Goal: Task Accomplishment & Management: Manage account settings

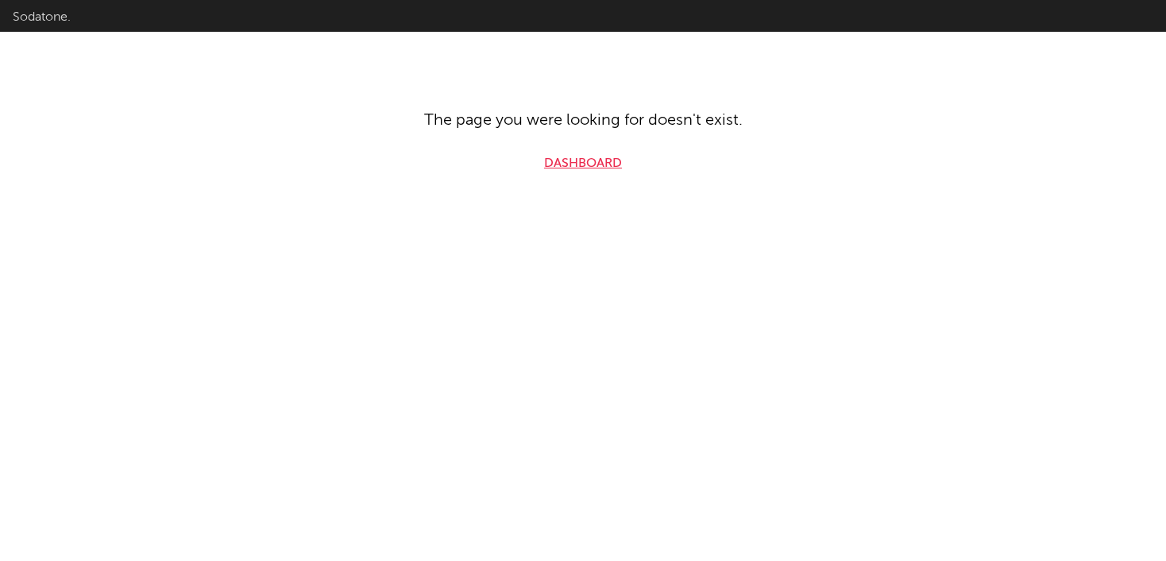
click at [577, 161] on link "Dashboard" at bounding box center [583, 163] width 78 height 19
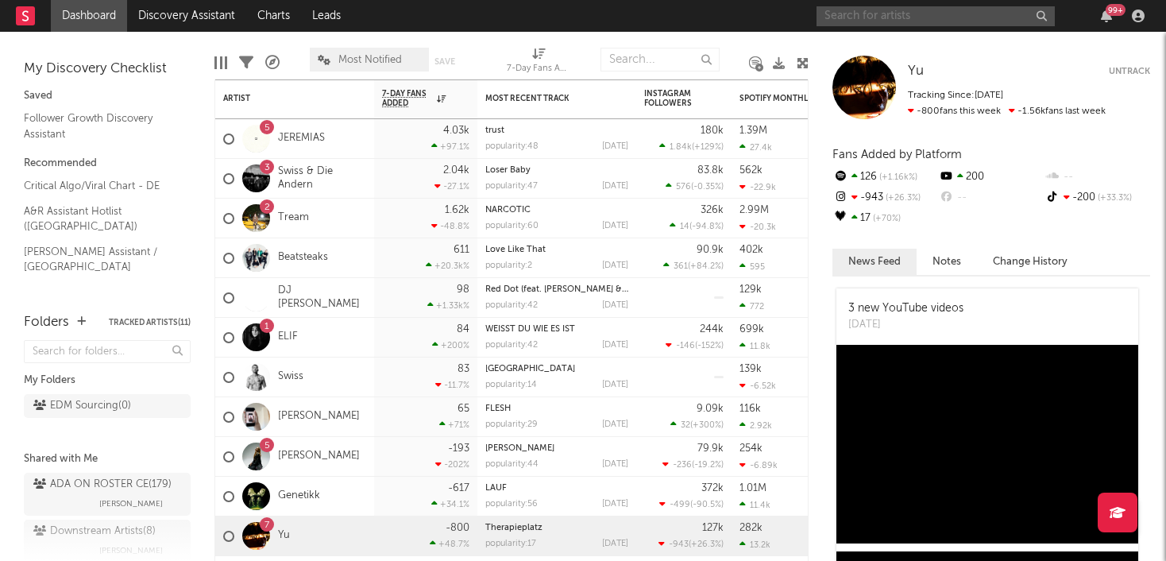
click at [864, 18] on input "text" at bounding box center [935, 16] width 238 height 20
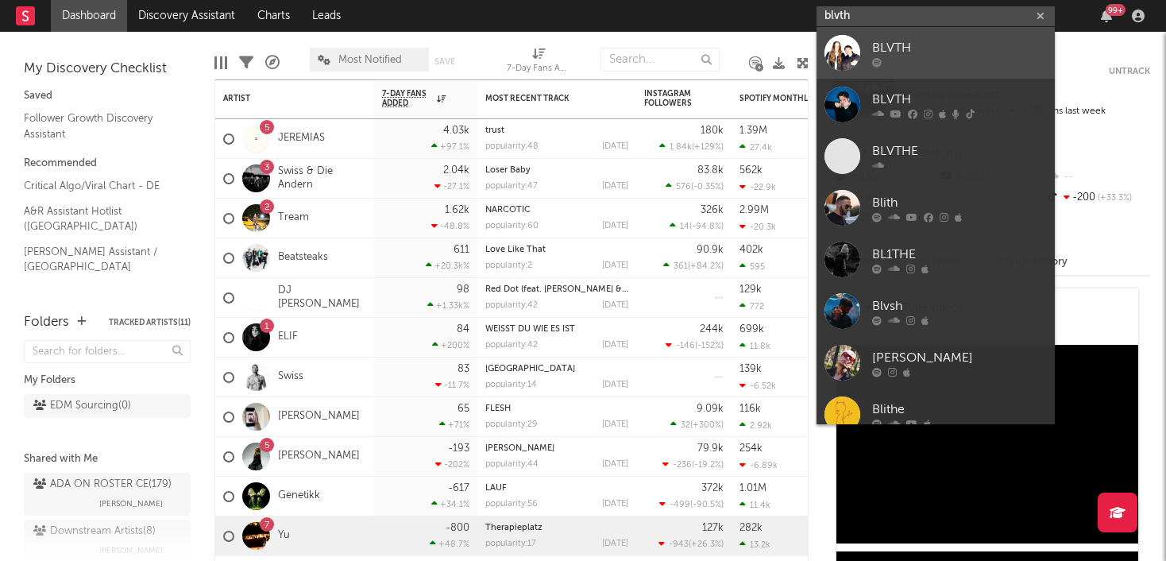
type input "blvth"
click at [911, 57] on div at bounding box center [959, 62] width 175 height 10
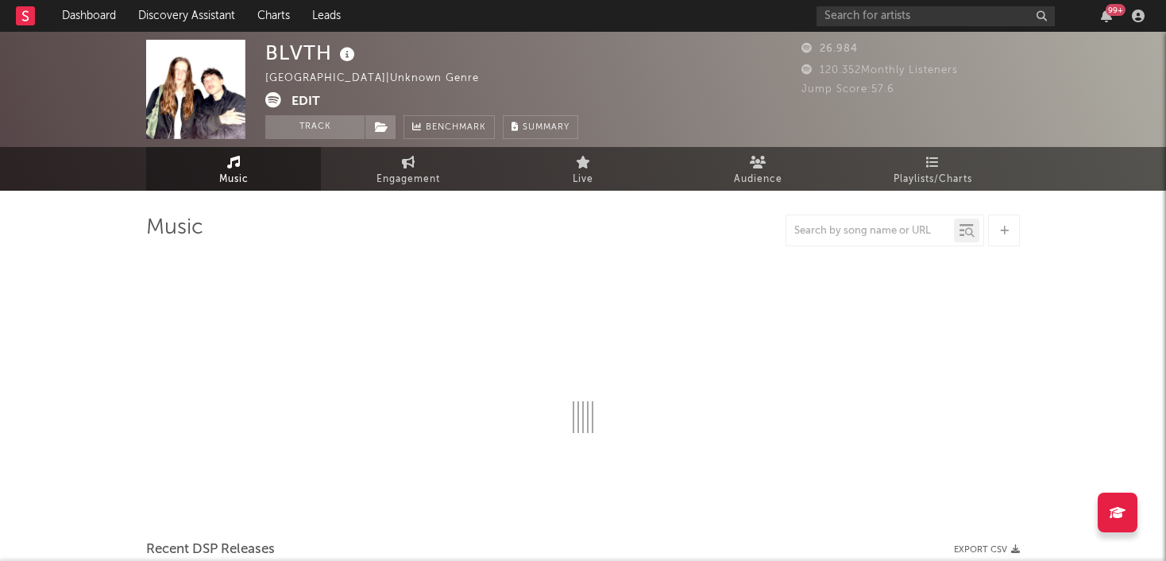
select select "6m"
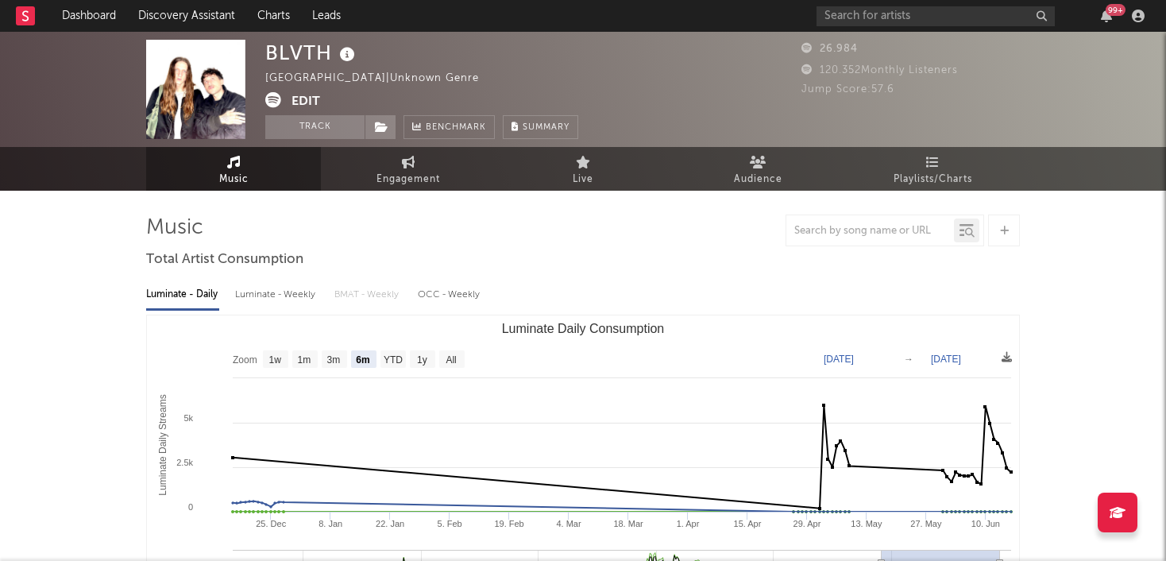
click at [300, 96] on button "Edit" at bounding box center [305, 102] width 29 height 20
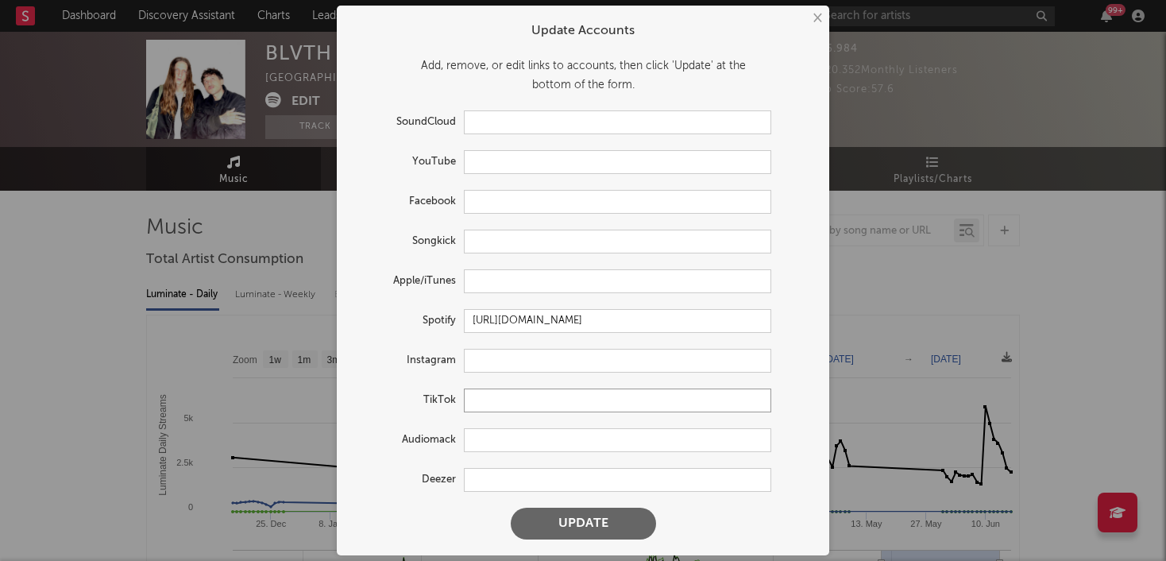
click at [484, 404] on input "text" at bounding box center [617, 400] width 307 height 24
paste input "[URL][DOMAIN_NAME]"
type input "[URL][DOMAIN_NAME]"
click at [503, 357] on input "text" at bounding box center [617, 361] width 307 height 24
paste input "[URL][DOMAIN_NAME]"
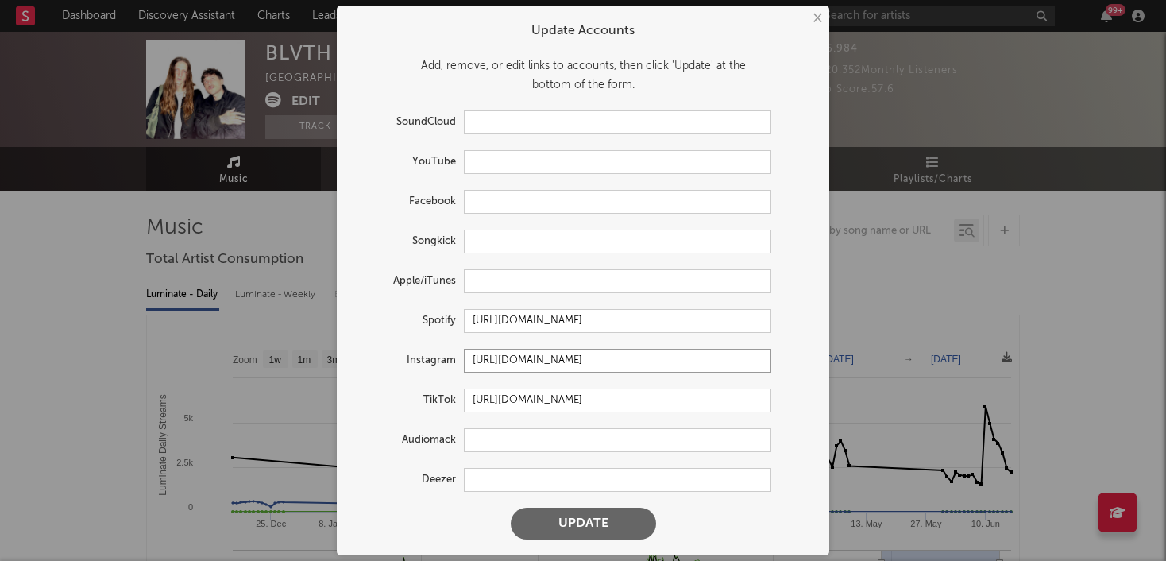
type input "[URL][DOMAIN_NAME]"
click at [492, 201] on input "text" at bounding box center [617, 202] width 307 height 24
paste input "[URL][DOMAIN_NAME]"
type input "[URL][DOMAIN_NAME]"
click at [587, 526] on button "Update" at bounding box center [583, 523] width 145 height 32
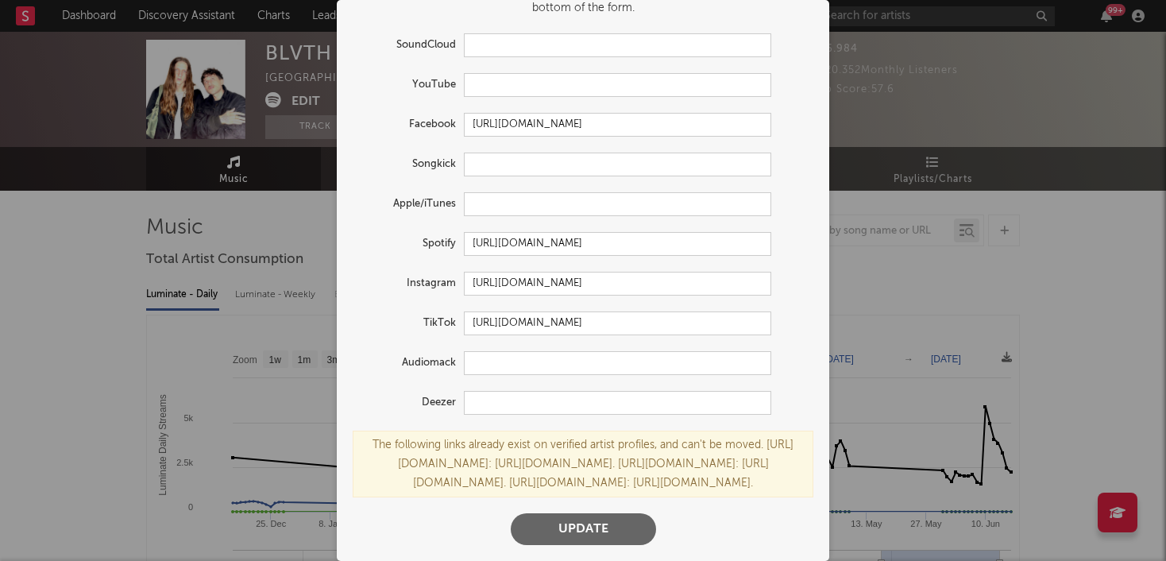
scroll to position [109, 0]
drag, startPoint x: 789, startPoint y: 442, endPoint x: 573, endPoint y: 442, distance: 215.2
click at [573, 442] on div "The following links already exist on verified artist profiles, and can't be mov…" at bounding box center [583, 463] width 461 height 67
copy div "https://app.sodatone.com/artists/1786768."
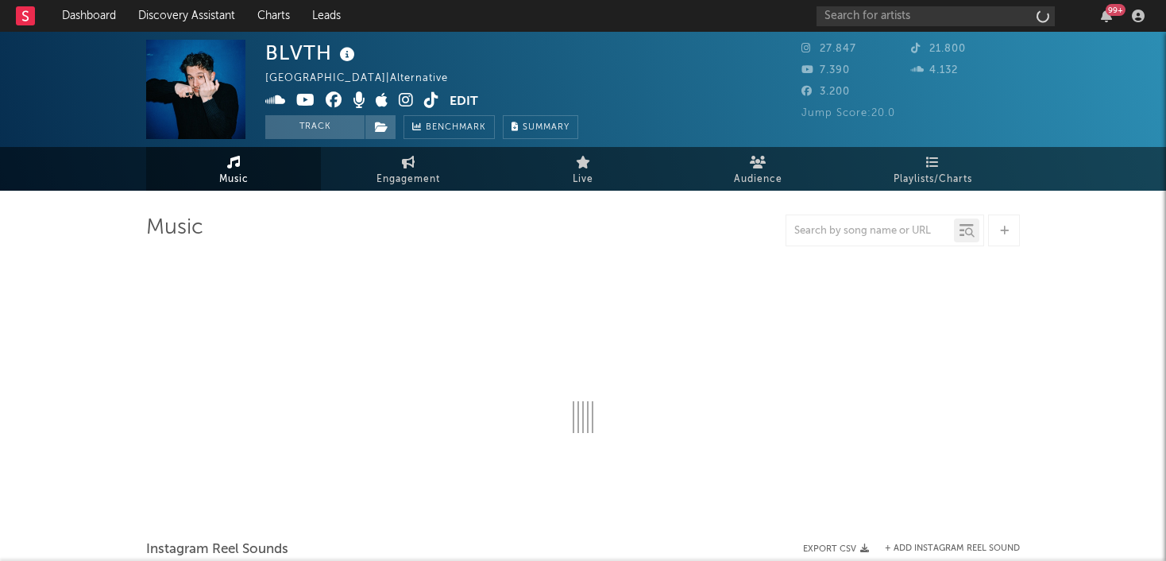
select select "1w"
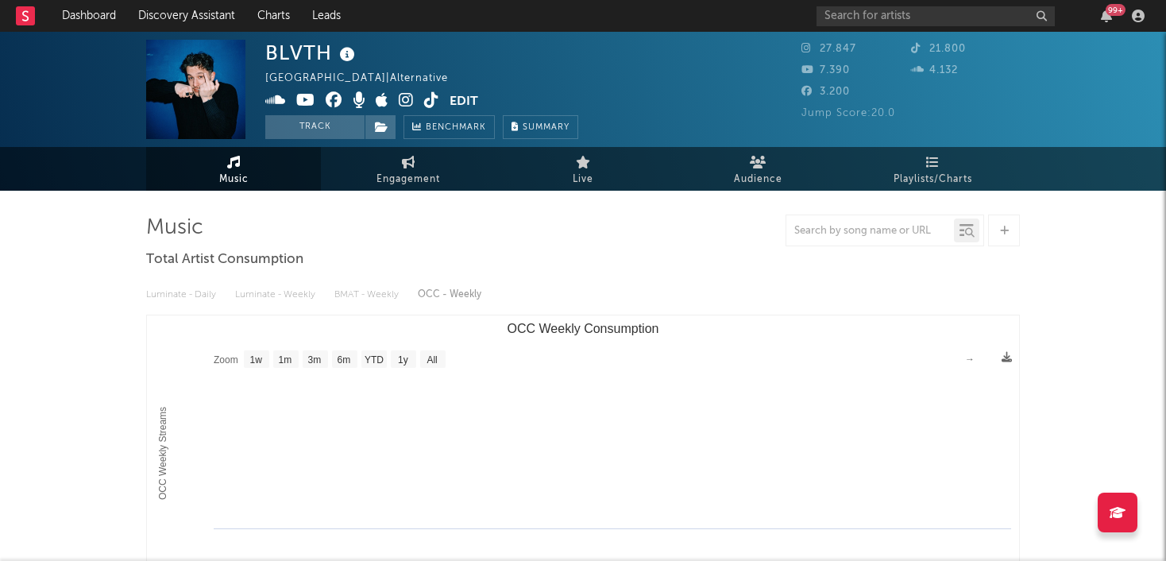
click at [462, 104] on button "Edit" at bounding box center [463, 102] width 29 height 20
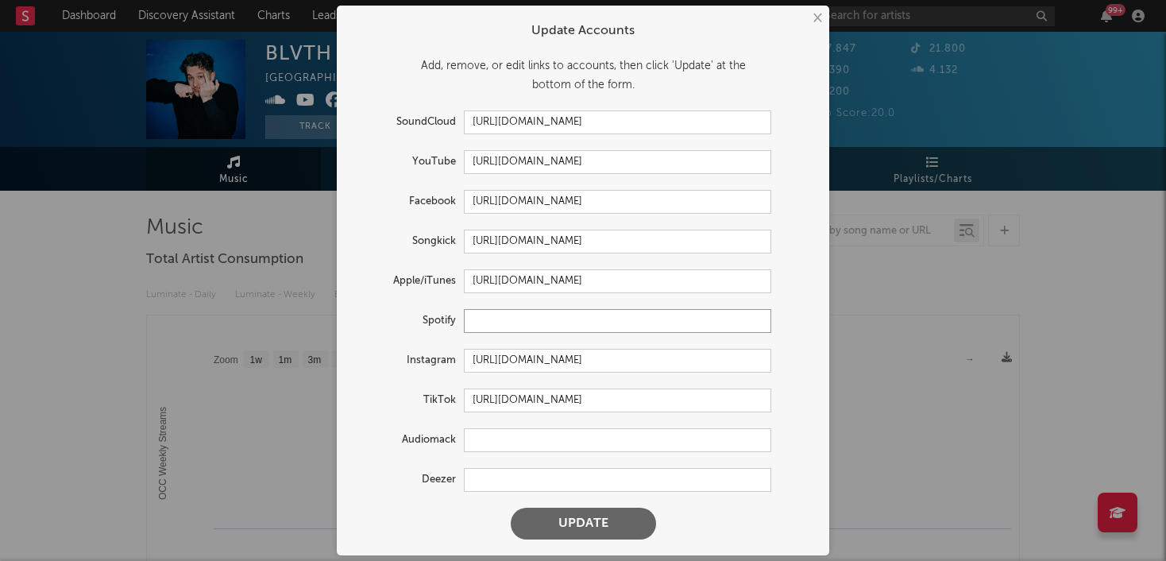
click at [511, 322] on input "text" at bounding box center [617, 321] width 307 height 24
paste input "https://open.spotify.com/intl-de/artist/4blNBKcFhLQ0rhwAe4JQ1e?si=r77wZJCOTkyiq…"
type input "https://open.spotify.com/intl-de/artist/4blNBKcFhLQ0rhwAe4JQ1e?si=r77wZJCOTkyiq…"
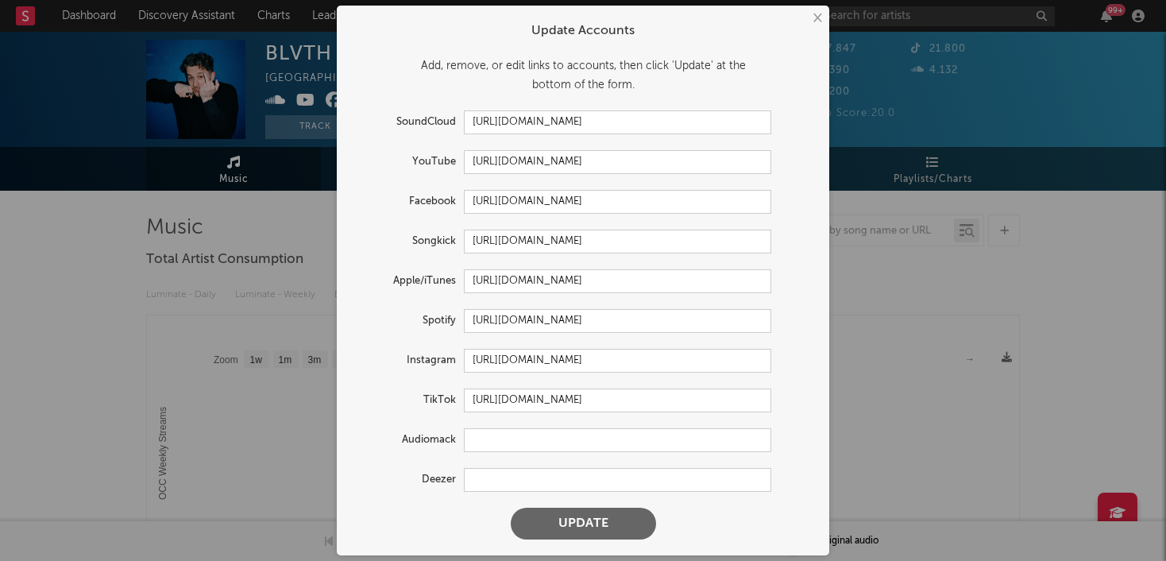
click at [596, 523] on button "Update" at bounding box center [583, 523] width 145 height 32
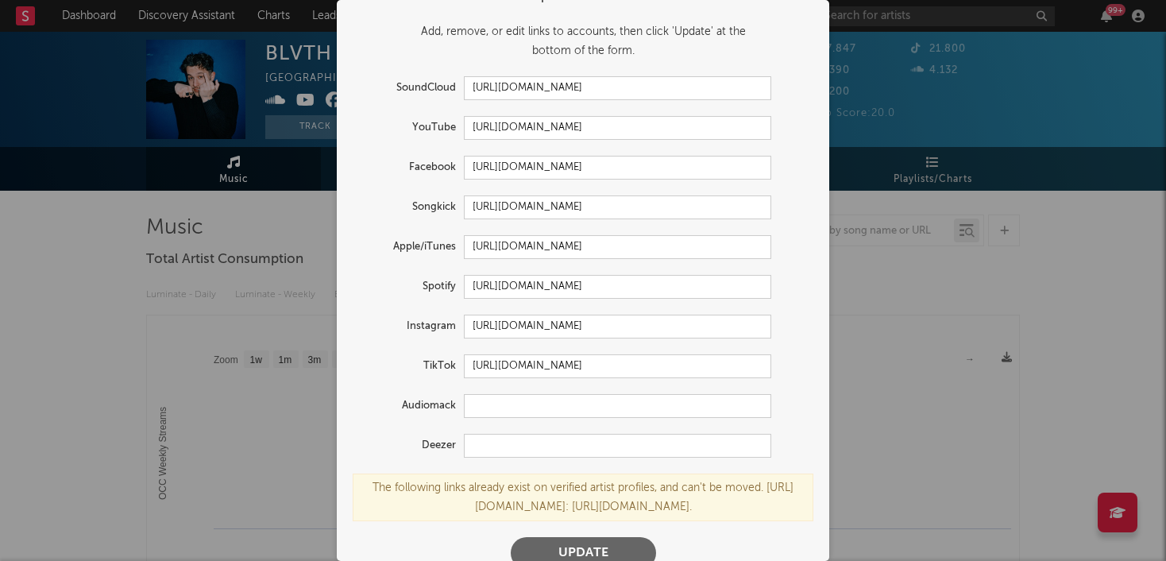
scroll to position [40, 0]
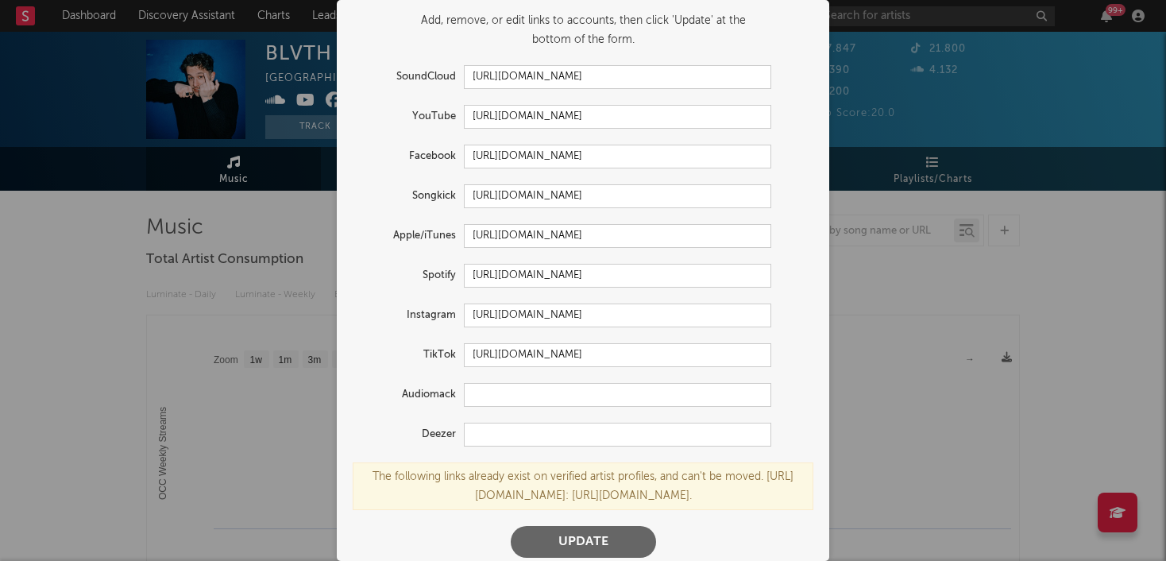
drag, startPoint x: 684, startPoint y: 512, endPoint x: 527, endPoint y: 521, distance: 156.7
click at [527, 510] on div "The following links already exist on verified artist profiles, and can't be mov…" at bounding box center [583, 486] width 461 height 48
click at [955, 213] on div "× Update Accounts Add, remove, or edit links to accounts, then click 'Update' a…" at bounding box center [583, 280] width 1166 height 561
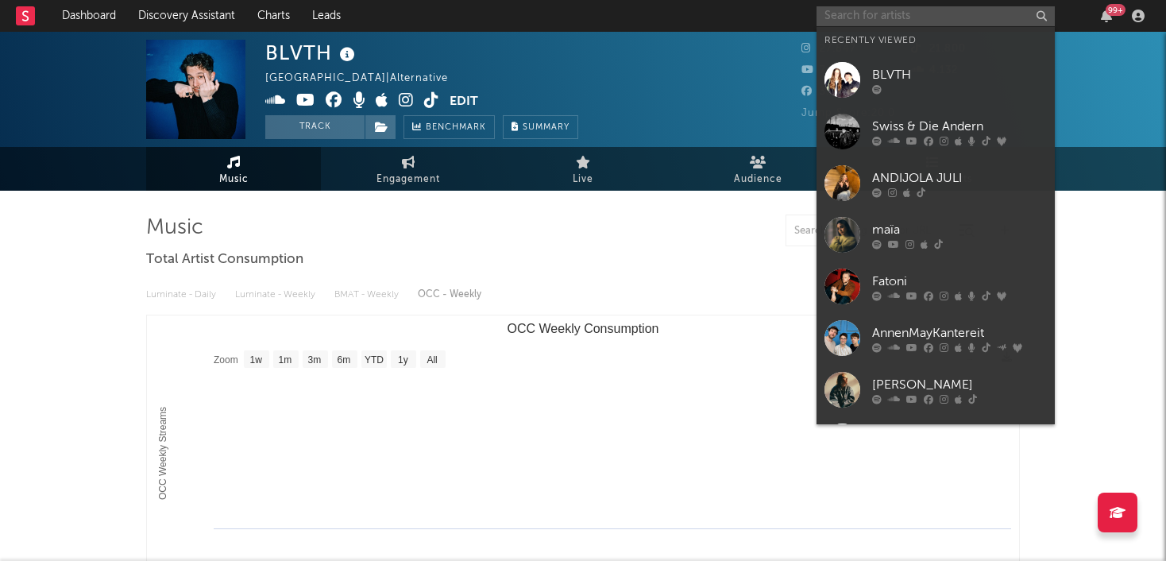
click at [927, 23] on input "text" at bounding box center [935, 16] width 238 height 20
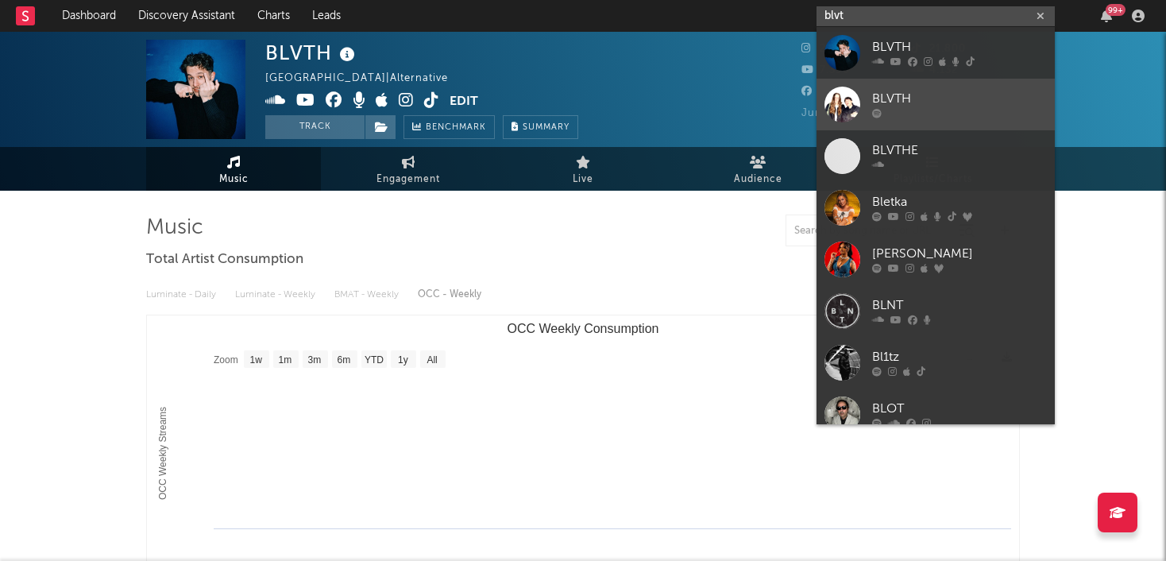
type input "blvt"
click at [915, 107] on div "BLVTH" at bounding box center [959, 99] width 175 height 19
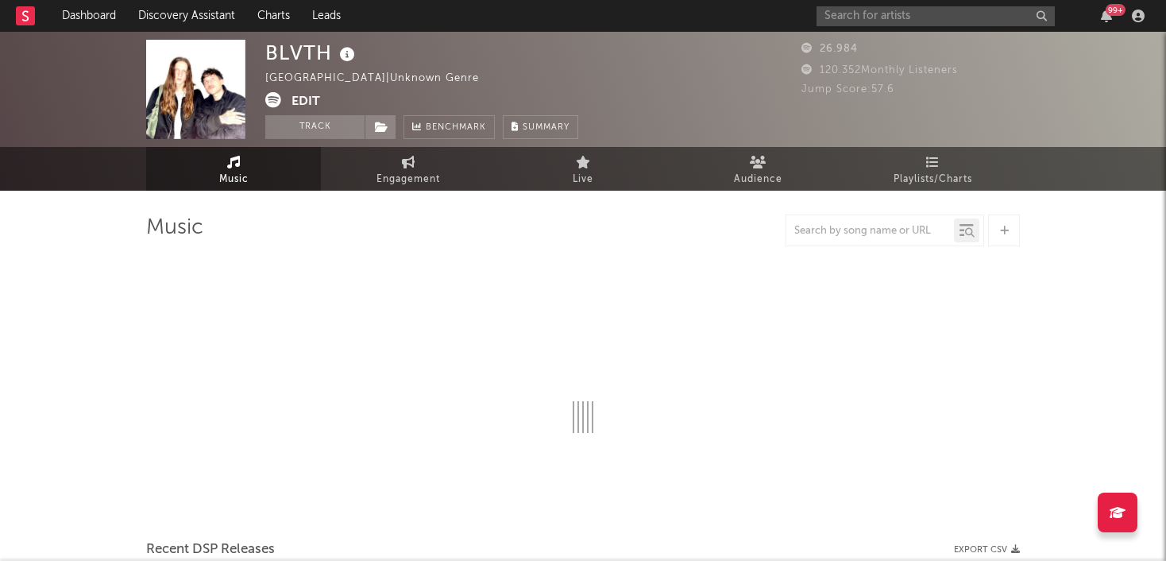
select select "6m"
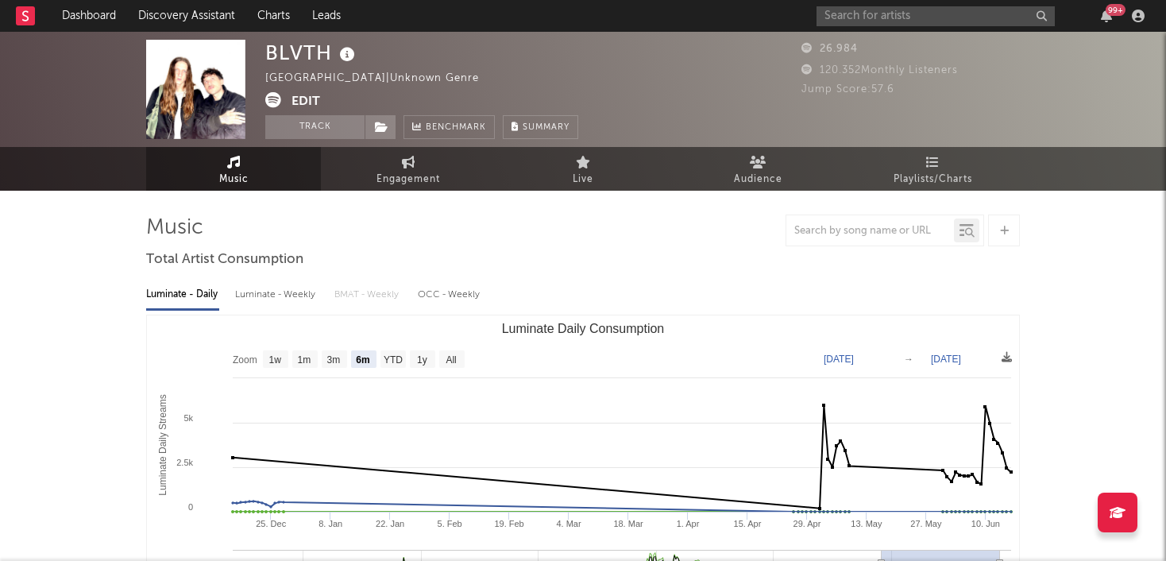
click at [300, 99] on button "Edit" at bounding box center [305, 102] width 29 height 20
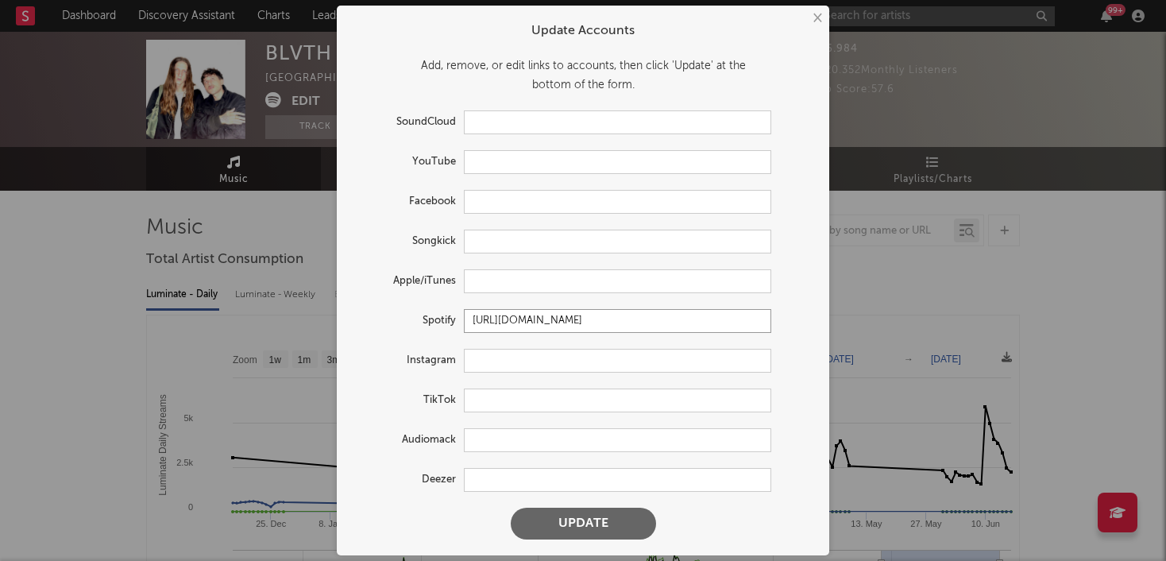
click at [503, 311] on input "[URL][DOMAIN_NAME]" at bounding box center [617, 321] width 307 height 24
drag, startPoint x: 762, startPoint y: 321, endPoint x: 406, endPoint y: 332, distance: 355.9
click at [406, 332] on div "Spotify https://open.spotify.com/artist/4blNBKcFhLQ0rhwAe4JQ1e" at bounding box center [562, 321] width 418 height 24
click at [580, 520] on button "Update" at bounding box center [583, 523] width 145 height 32
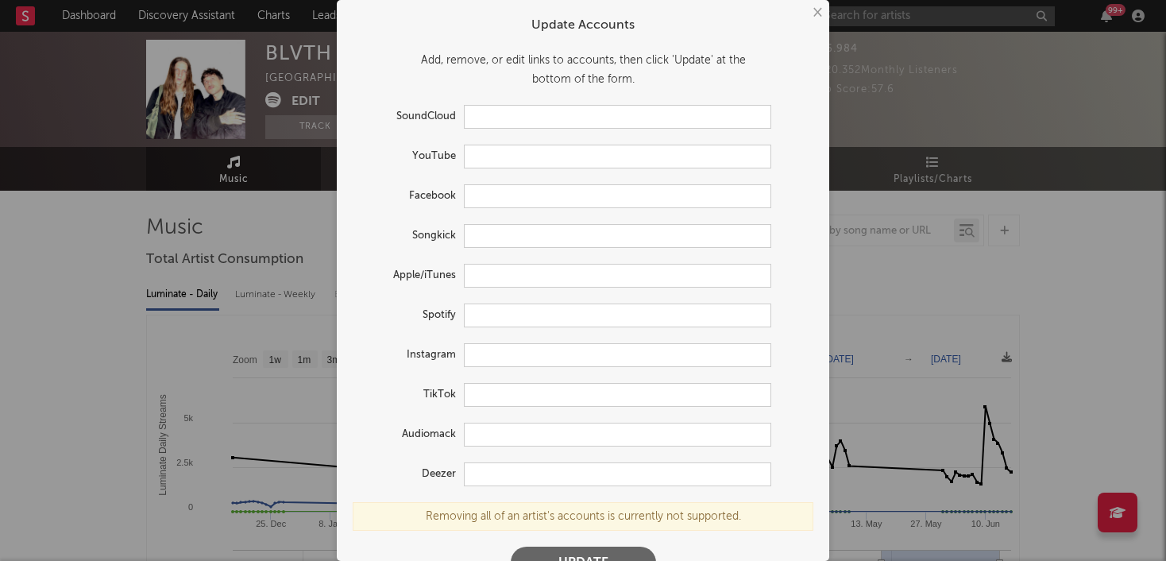
scroll to position [33, 0]
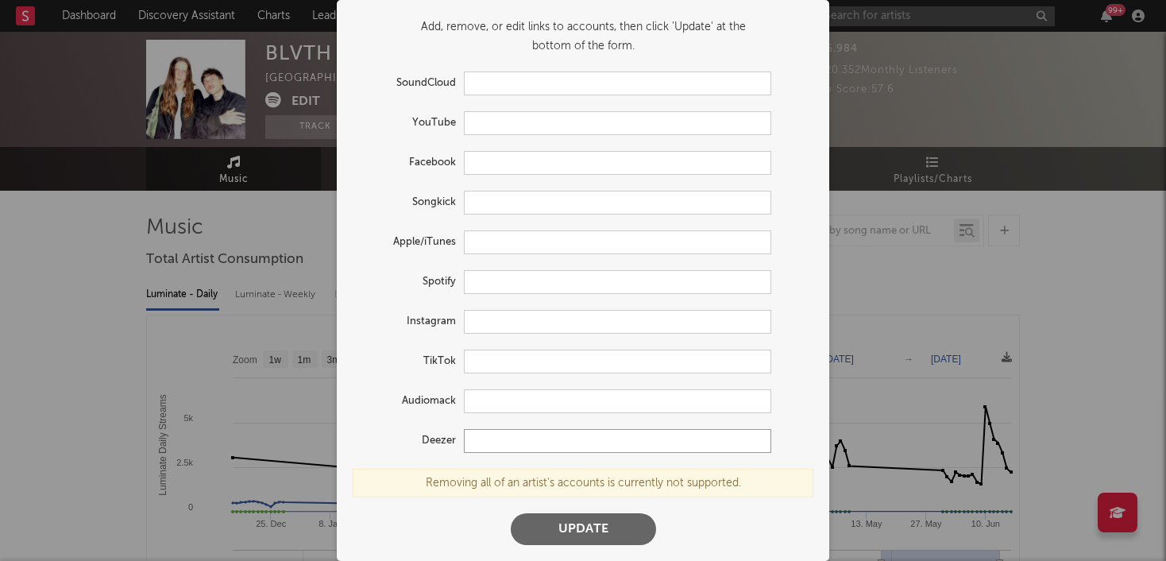
click at [537, 447] on input "text" at bounding box center [617, 441] width 307 height 24
type input "tbc"
click at [575, 534] on button "Update" at bounding box center [583, 529] width 145 height 32
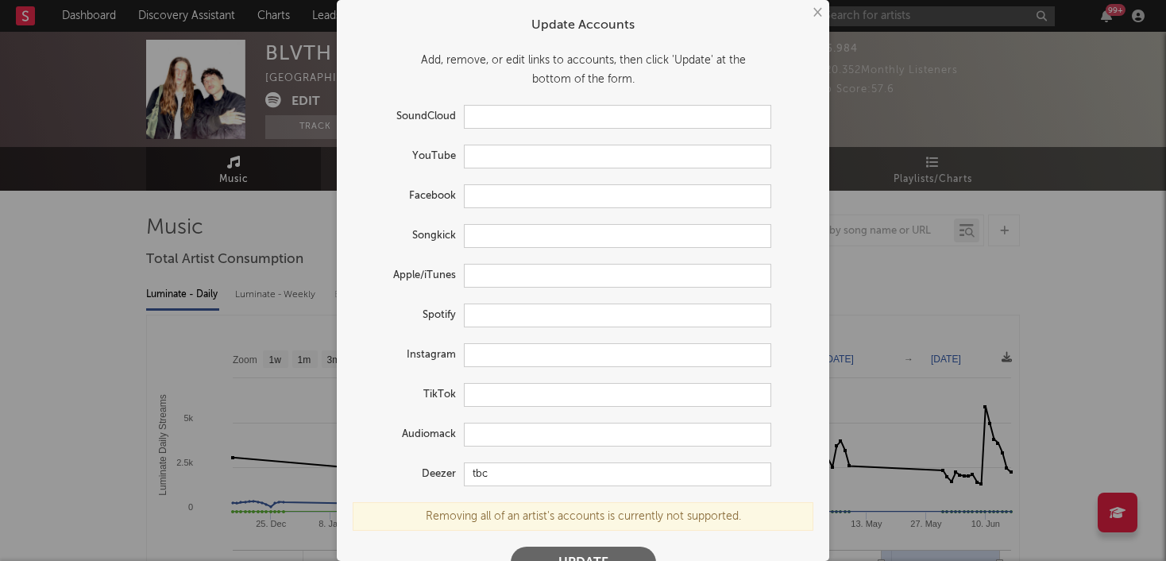
click at [819, 7] on button "×" at bounding box center [816, 12] width 17 height 17
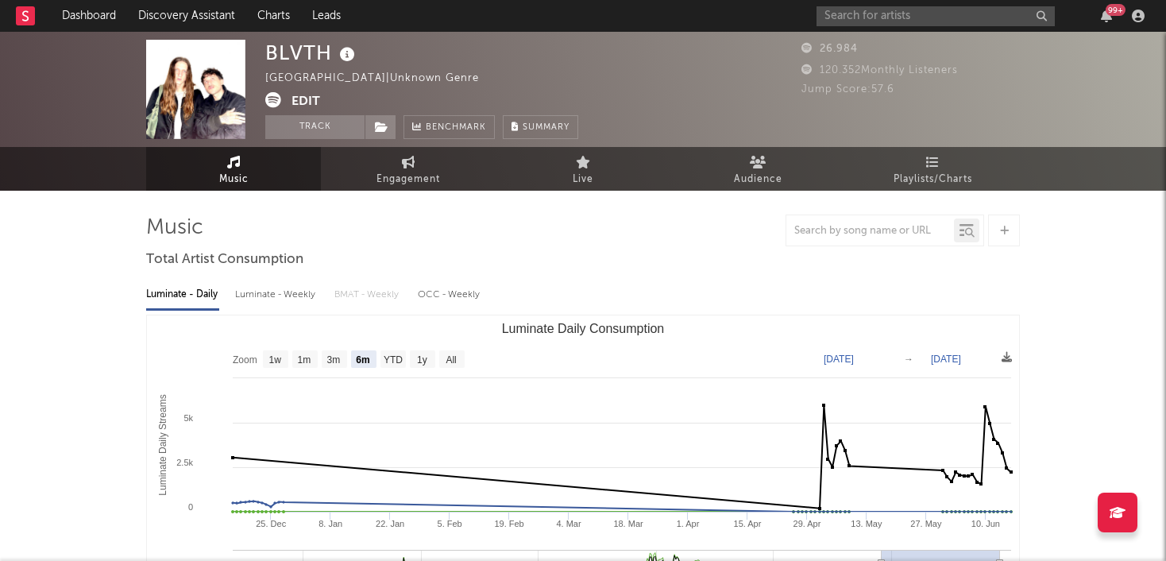
click at [312, 99] on button "Edit" at bounding box center [305, 102] width 29 height 20
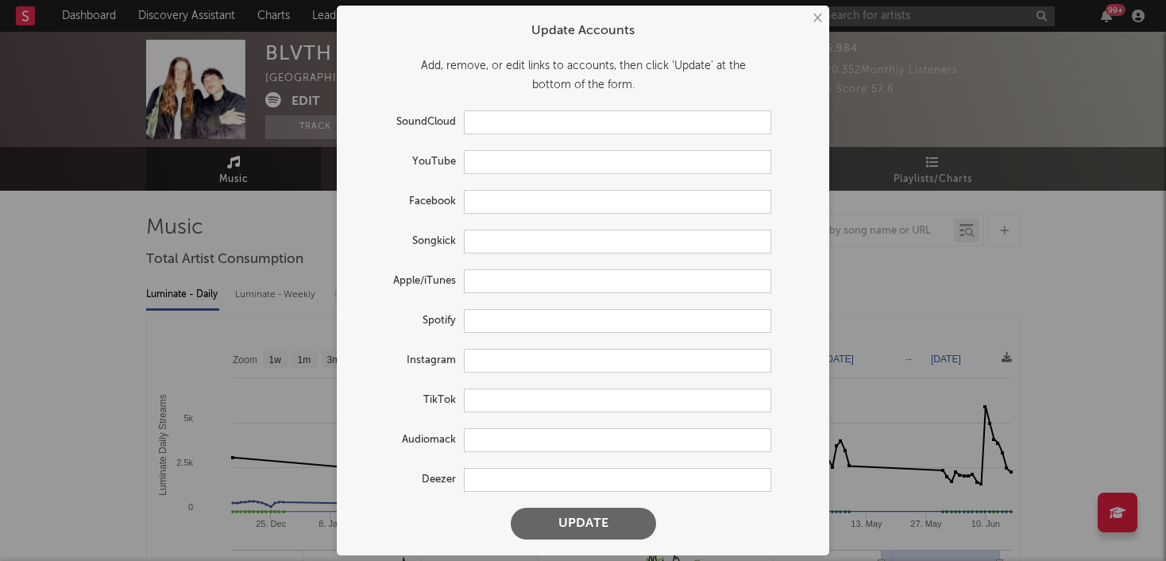
type input "[URL][DOMAIN_NAME]"
click at [493, 314] on input "[URL][DOMAIN_NAME]" at bounding box center [617, 321] width 307 height 24
drag, startPoint x: 759, startPoint y: 323, endPoint x: 430, endPoint y: 310, distance: 329.0
click at [430, 310] on div "Spotify https://open.spotify.com/artist/4blNBKcFhLQ0rhwAe4JQ1e" at bounding box center [562, 321] width 418 height 24
click at [504, 196] on input "text" at bounding box center [617, 202] width 307 height 24
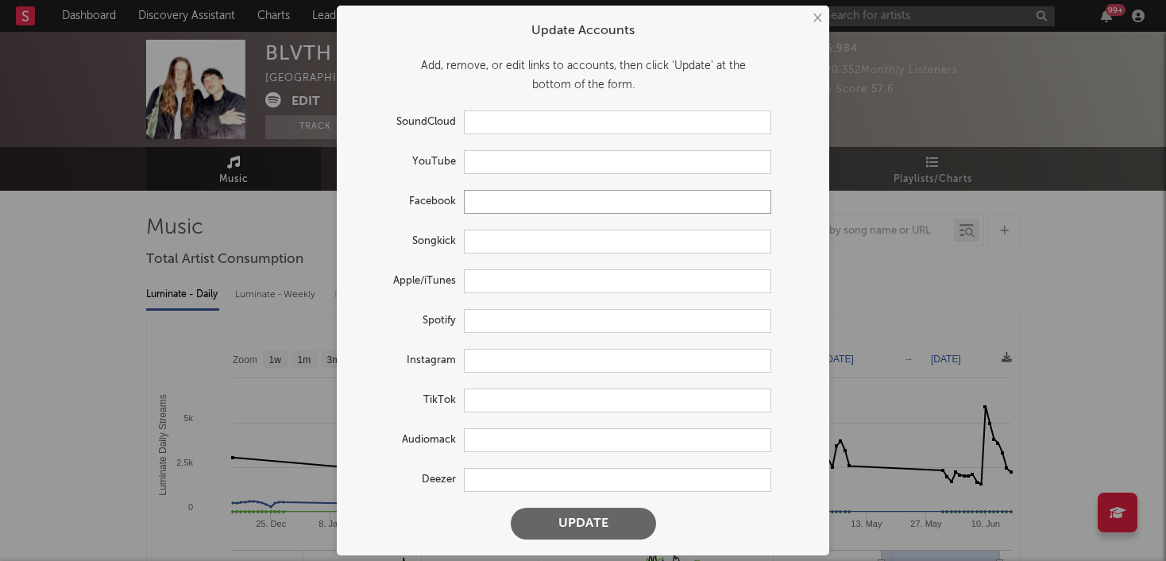
paste input "[URL][DOMAIN_NAME]"
type input "[URL][DOMAIN_NAME]"
click at [593, 523] on button "Update" at bounding box center [583, 523] width 145 height 32
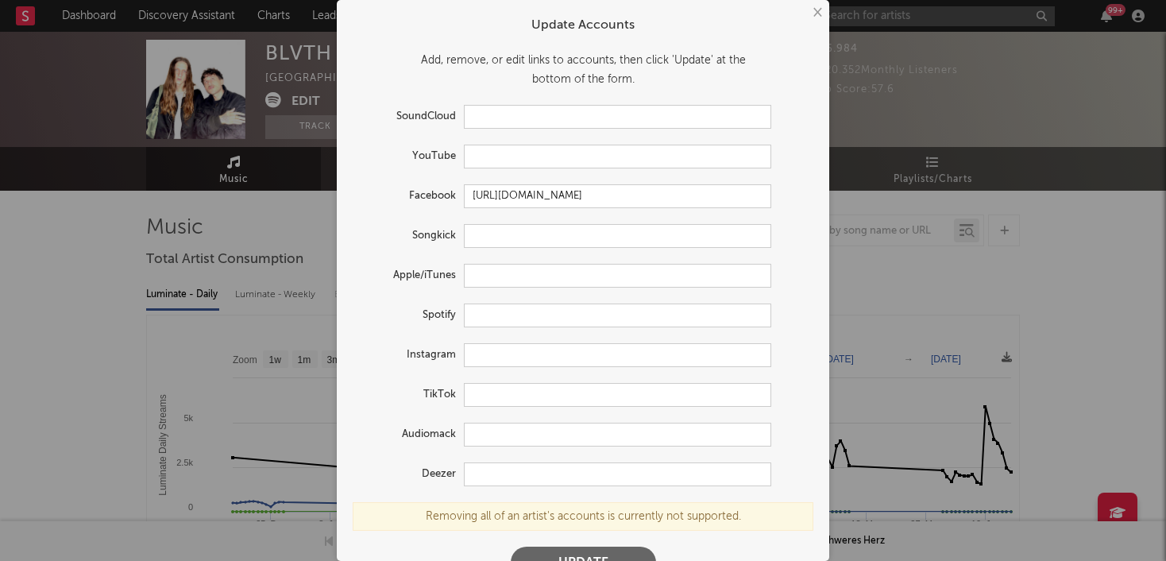
click at [614, 556] on button "Update" at bounding box center [583, 562] width 145 height 32
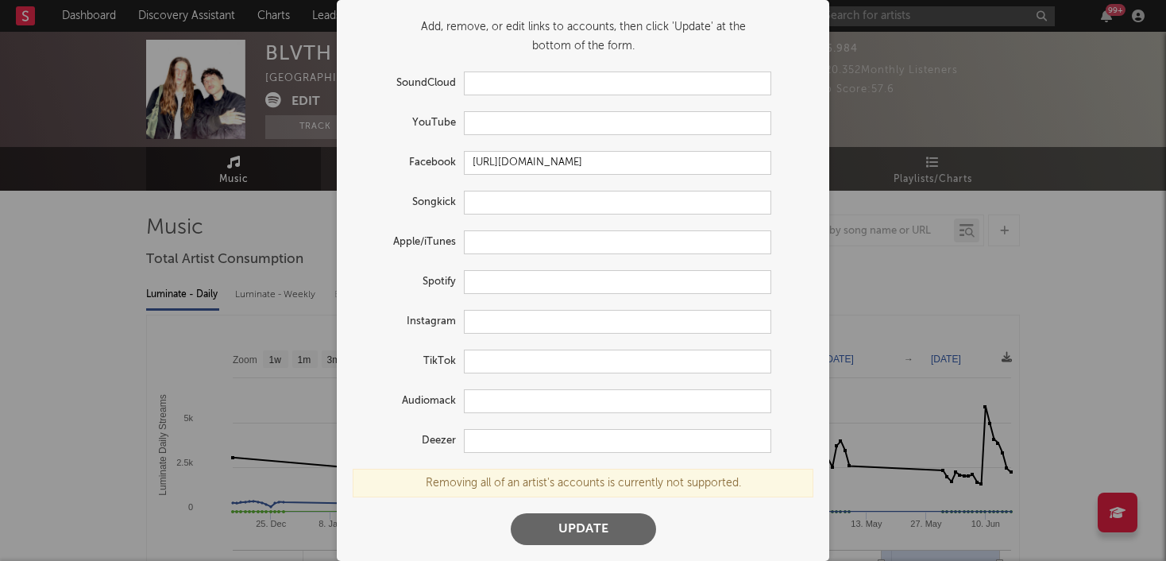
scroll to position [33, 0]
click at [591, 528] on button "Update" at bounding box center [583, 530] width 145 height 32
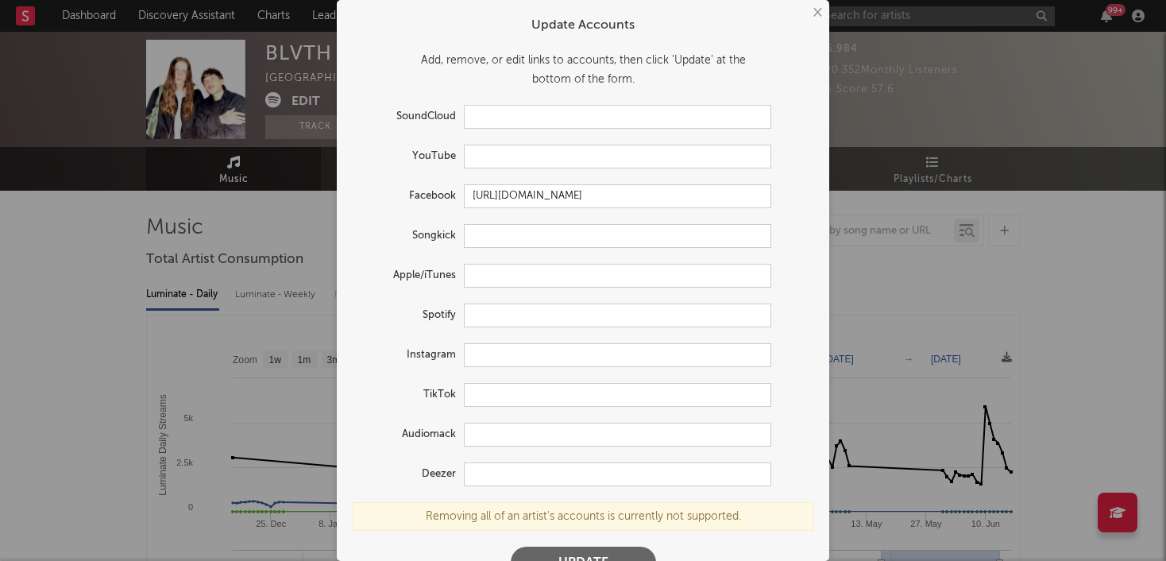
scroll to position [33, 0]
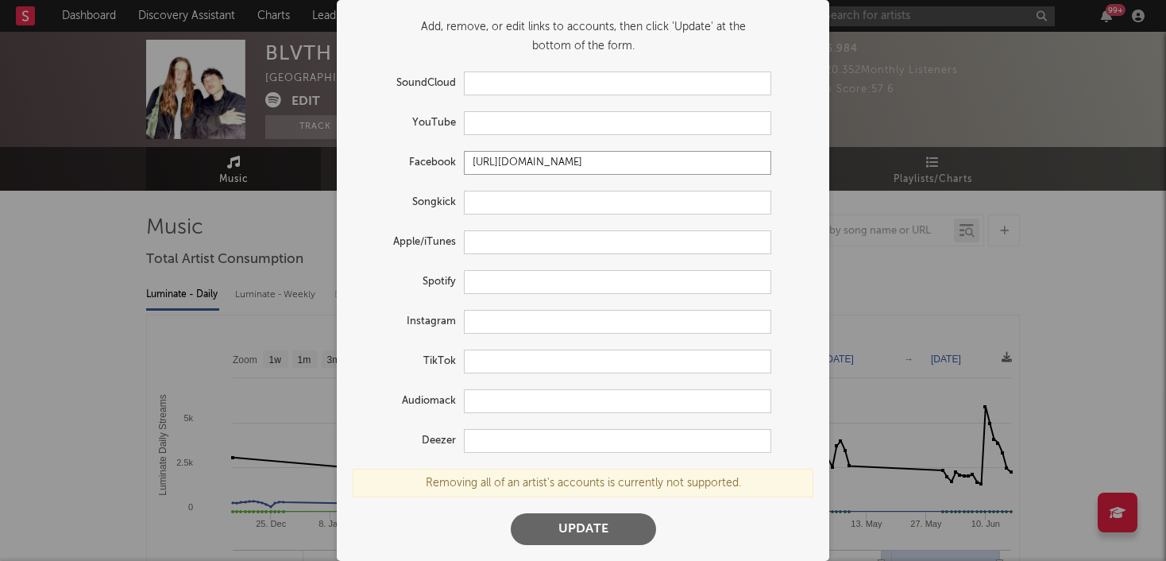
click at [476, 163] on input "[URL][DOMAIN_NAME]" at bounding box center [617, 163] width 307 height 24
click at [555, 534] on button "Update" at bounding box center [583, 529] width 145 height 32
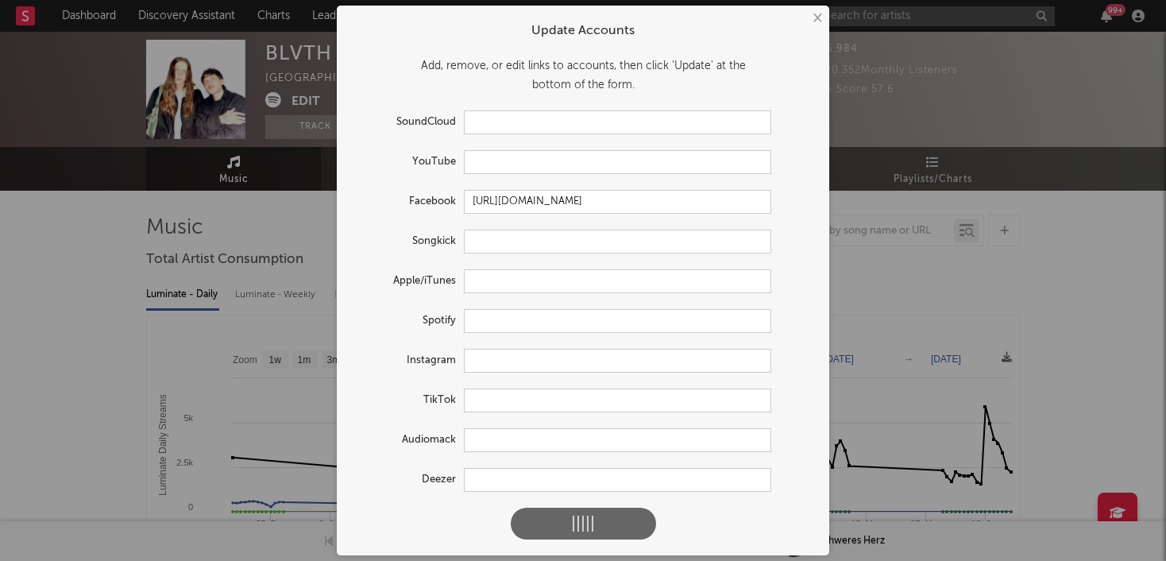
scroll to position [0, 0]
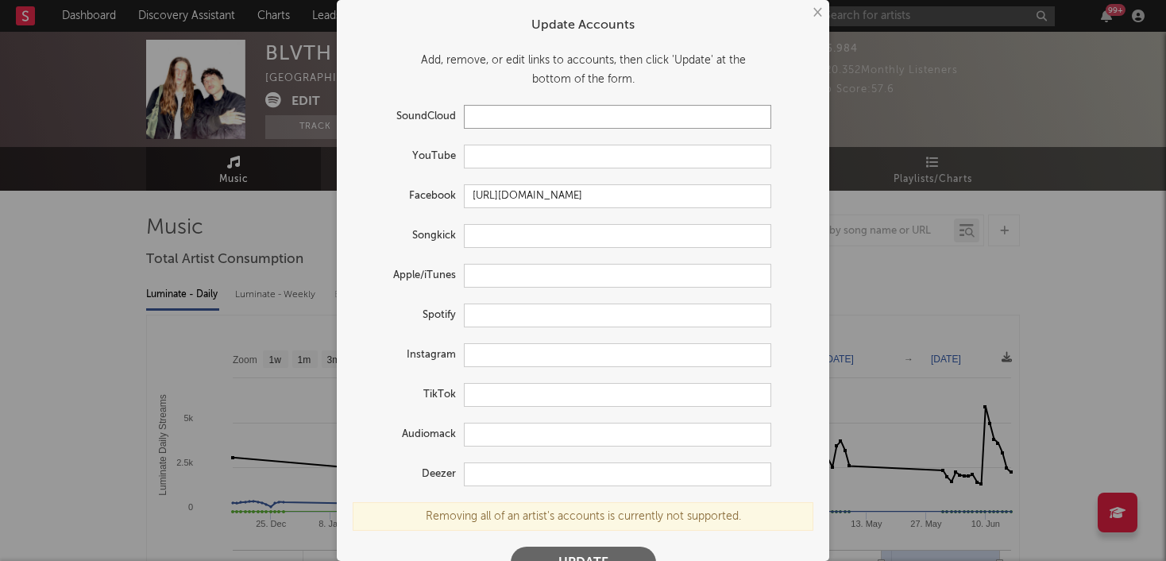
click at [484, 114] on input "text" at bounding box center [617, 117] width 307 height 24
paste input "https://soundcloud.com/blvth"
type input "https://soundcloud.com/blvth"
click at [606, 557] on button "Update" at bounding box center [583, 562] width 145 height 32
click at [599, 553] on button "Update" at bounding box center [583, 562] width 145 height 32
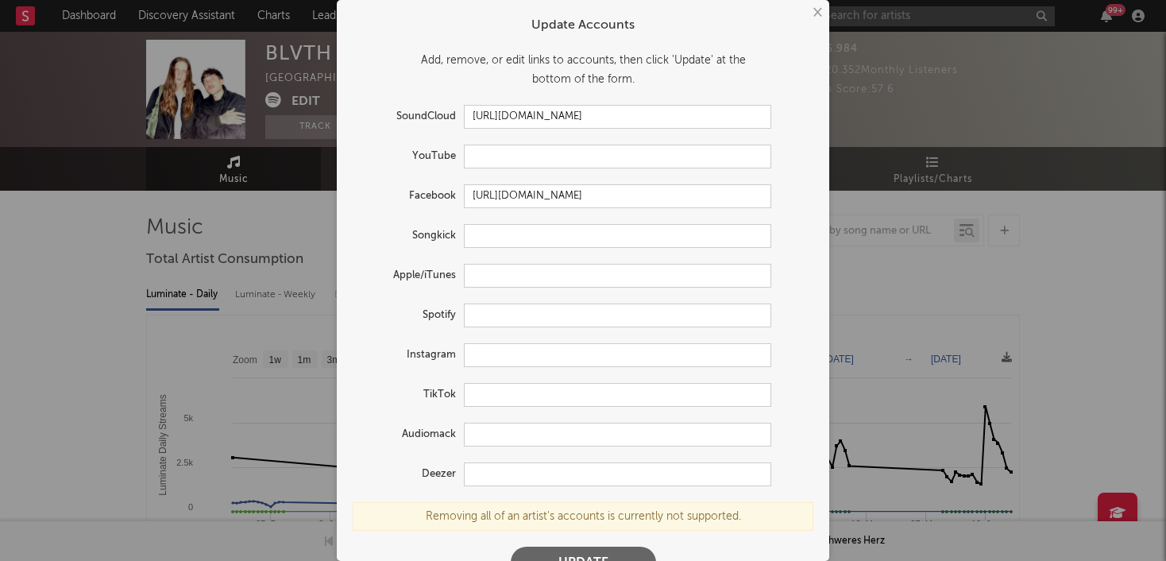
click at [599, 553] on button "Update" at bounding box center [583, 562] width 145 height 32
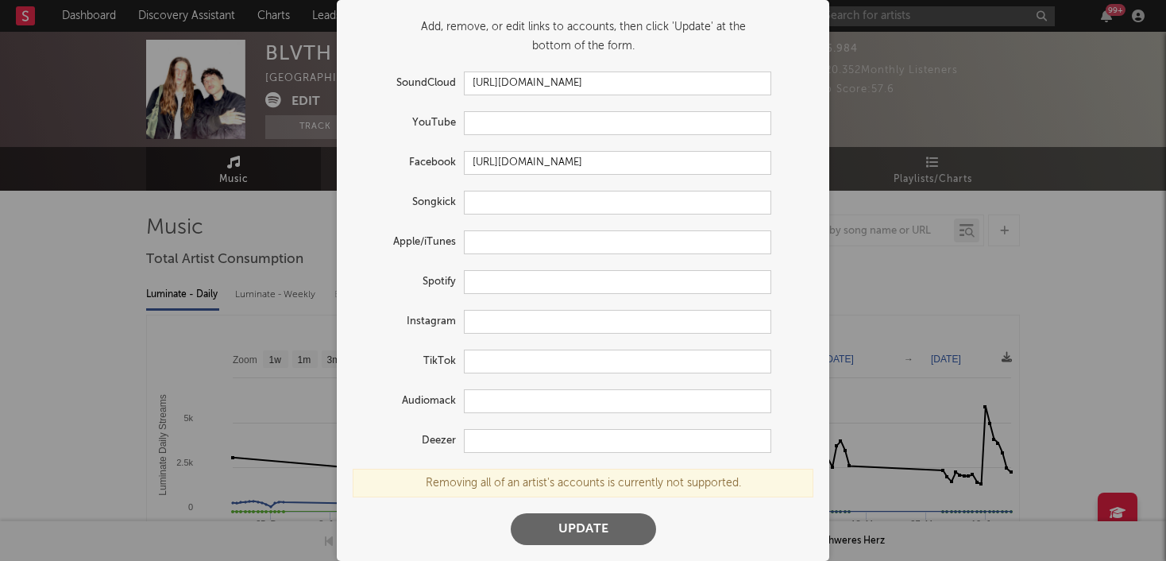
click at [588, 529] on button "Update" at bounding box center [583, 529] width 145 height 32
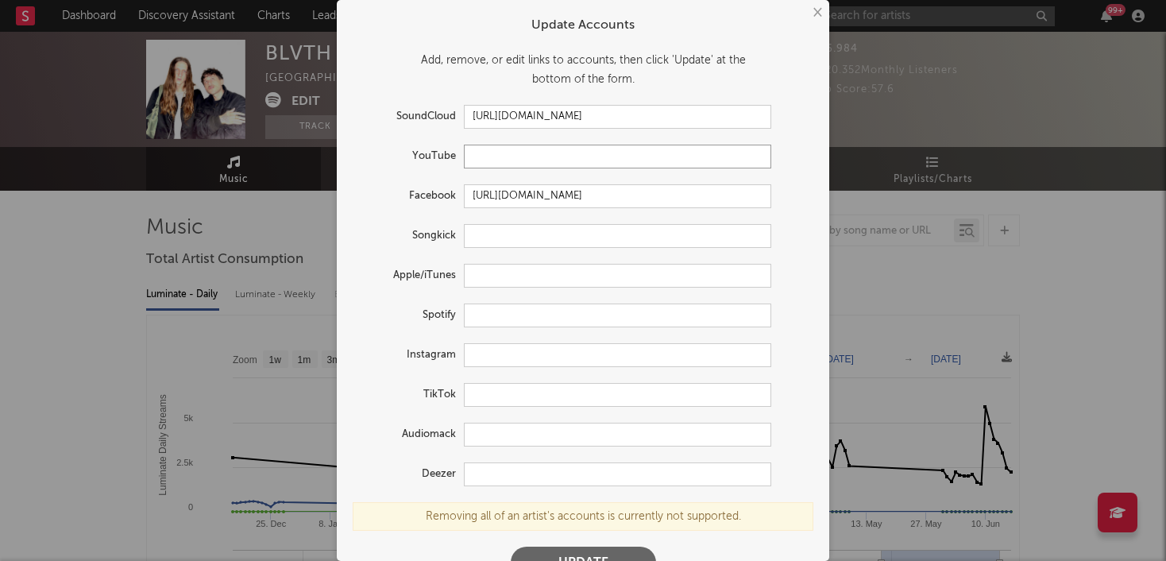
click at [496, 153] on input "text" at bounding box center [617, 157] width 307 height 24
click at [491, 230] on input "text" at bounding box center [617, 236] width 307 height 24
paste input "https://youtube.com/@blvth"
type input "https://youtube.com/@blvth"
click at [574, 156] on input "text" at bounding box center [617, 157] width 307 height 24
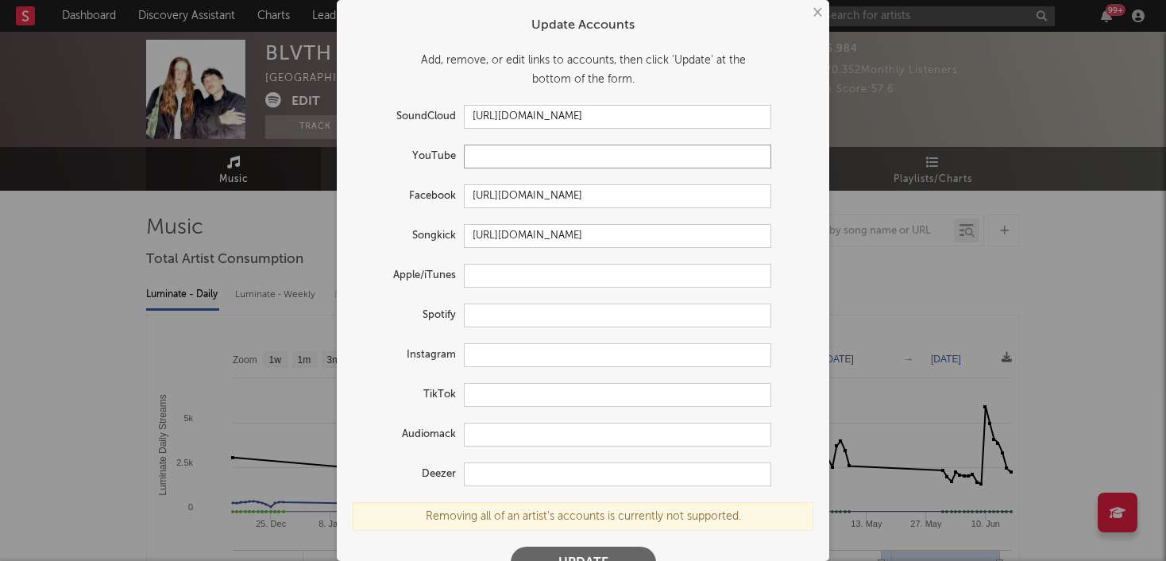
paste input "https://youtube.com/@blvth"
type input "https://youtube.com/@blvth"
drag, startPoint x: 626, startPoint y: 234, endPoint x: 410, endPoint y: 228, distance: 216.1
click at [410, 228] on div "Songkick https://youtube.com/@blvth" at bounding box center [562, 236] width 418 height 24
click at [498, 276] on input "text" at bounding box center [617, 276] width 307 height 24
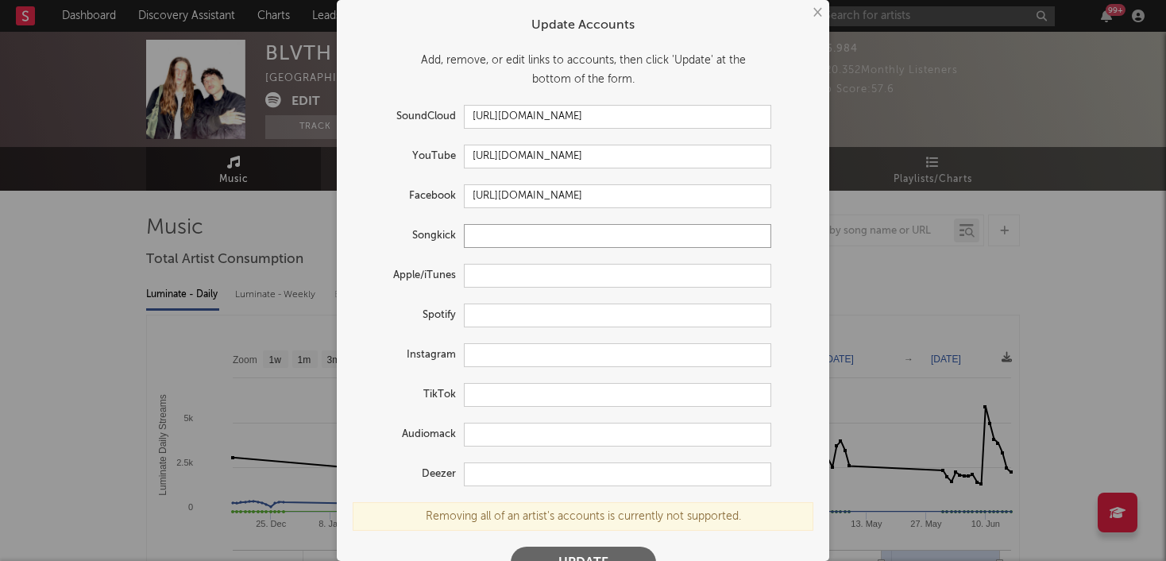
click at [496, 228] on input "text" at bounding box center [617, 236] width 307 height 24
paste input "https://www.songkick.com/artists/8462208-blvth"
type input "https://www.songkick.com/artists/8462208-blvth"
click at [496, 352] on input "text" at bounding box center [617, 355] width 307 height 24
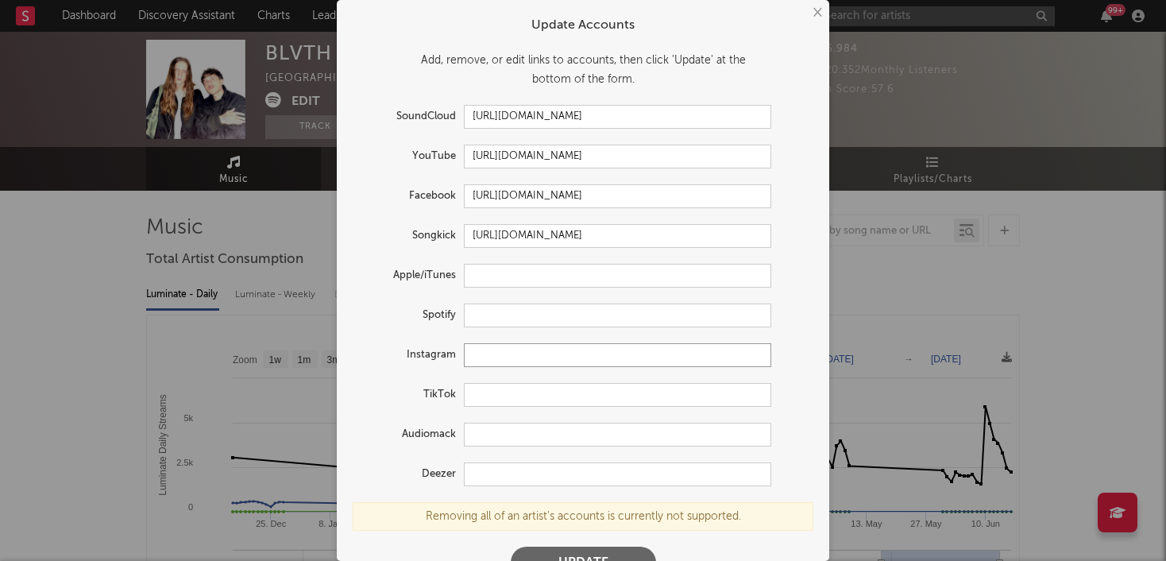
paste input "[URL][DOMAIN_NAME]"
type input "[URL][DOMAIN_NAME]"
click at [604, 553] on button "Update" at bounding box center [583, 562] width 145 height 32
click at [592, 556] on button "Update" at bounding box center [583, 562] width 145 height 32
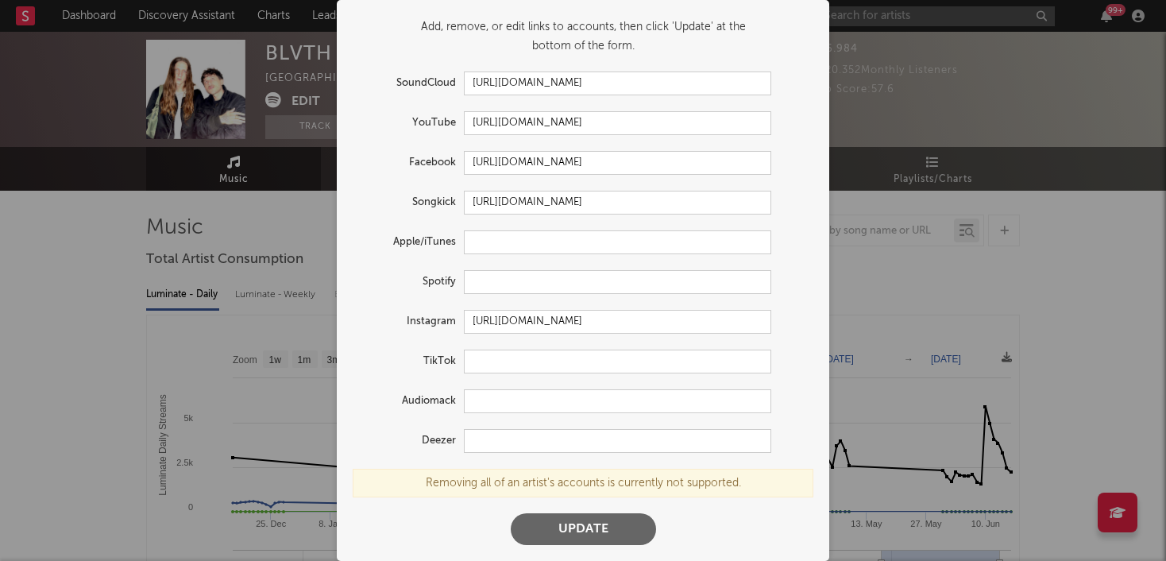
click at [600, 520] on button "Update" at bounding box center [583, 529] width 145 height 32
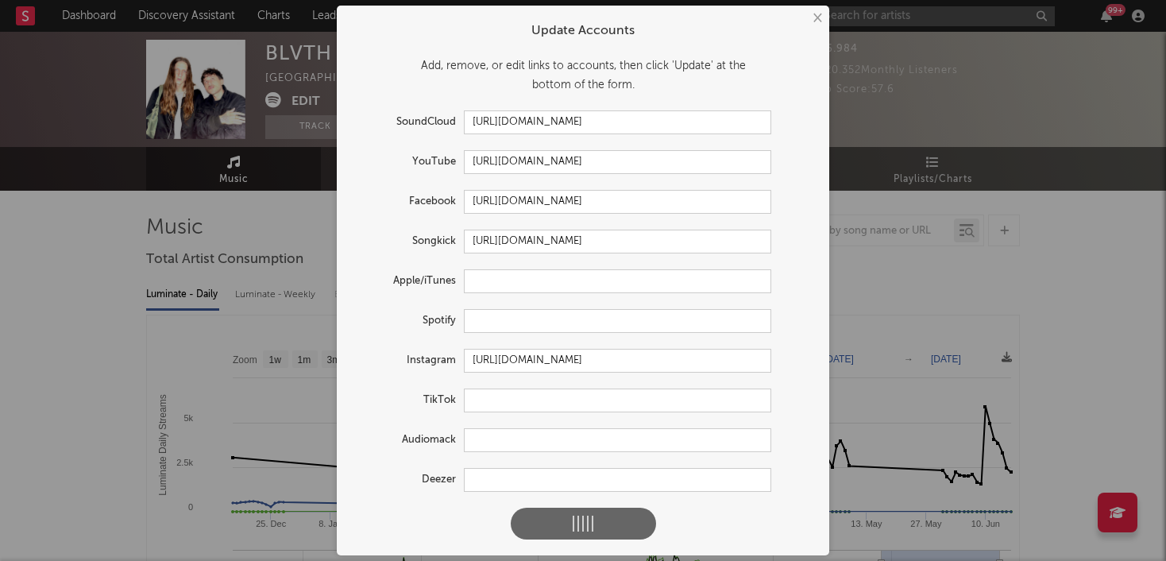
scroll to position [0, 0]
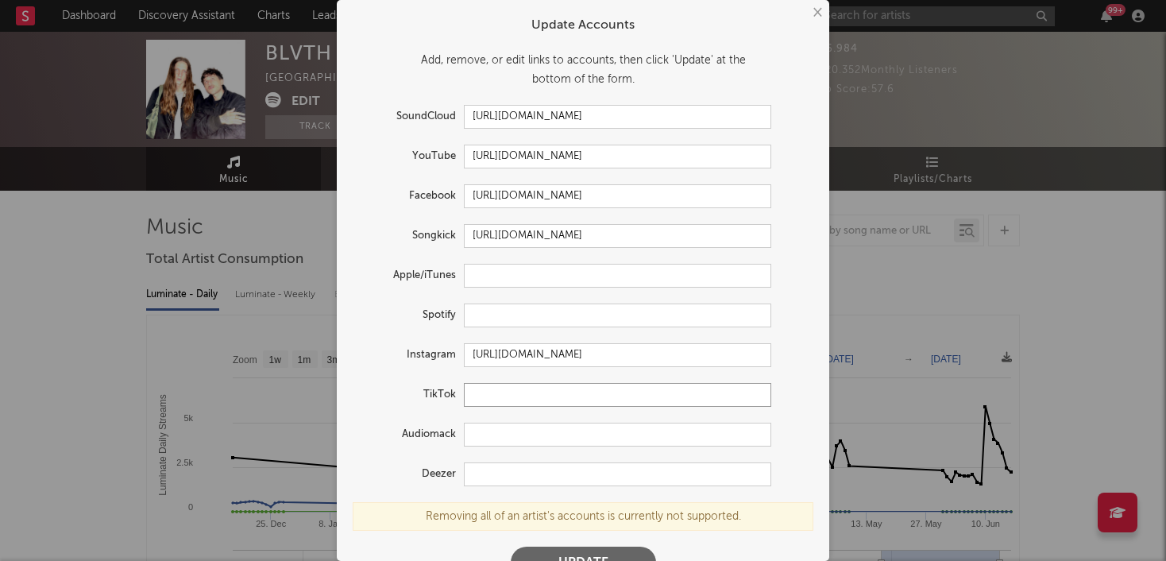
click at [523, 395] on input "text" at bounding box center [617, 395] width 307 height 24
paste input "[URL][DOMAIN_NAME]"
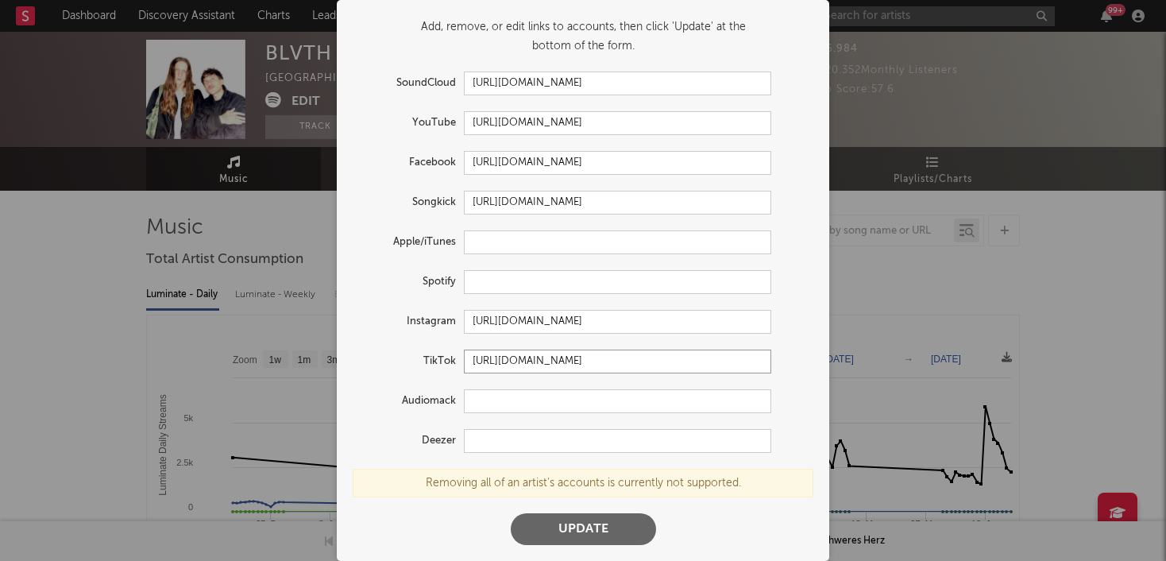
type input "[URL][DOMAIN_NAME]"
click at [570, 528] on button "Update" at bounding box center [583, 529] width 145 height 32
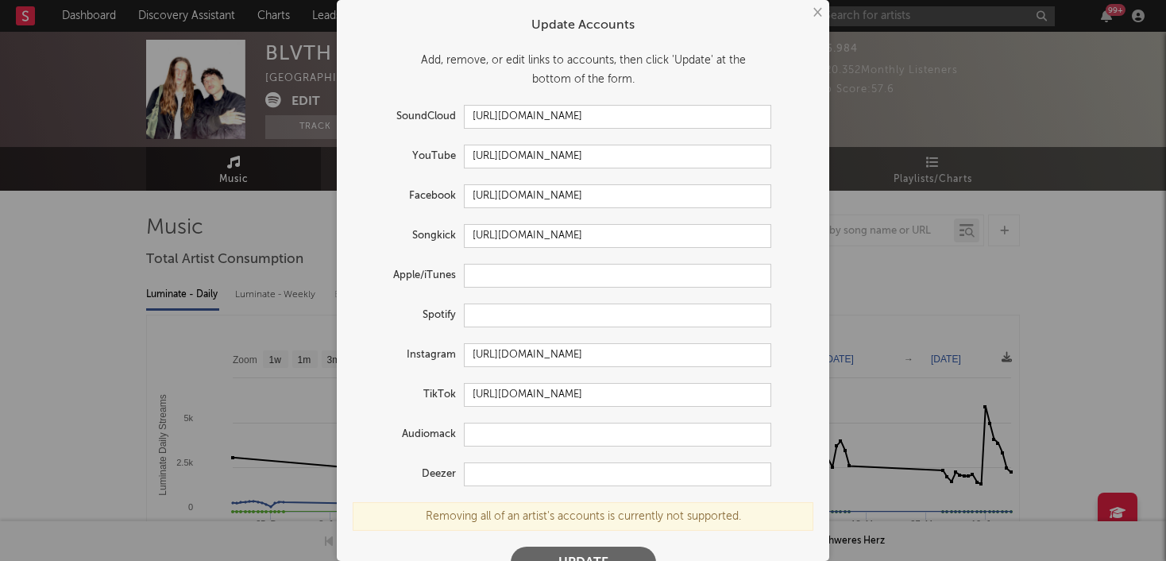
click at [561, 549] on button "Update" at bounding box center [583, 562] width 145 height 32
click at [539, 315] on input "text" at bounding box center [617, 315] width 307 height 24
paste input "https://open.spotify.com/intl-de/artist/4blNBKcFhLQ0rhwAe4JQ1e?si=r77wZJCOTkyiq…"
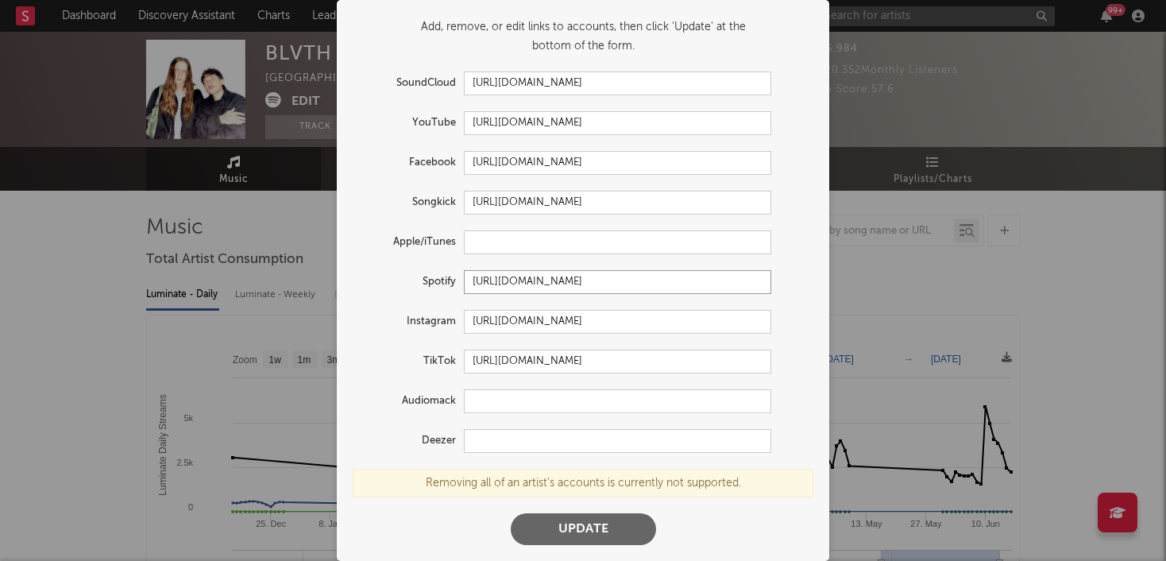
scroll to position [33, 0]
type input "https://open.spotify.com/intl-de/artist/4blNBKcFhLQ0rhwAe4JQ1e?si=r77wZJCOTkyiq…"
click at [565, 524] on button "Update" at bounding box center [583, 530] width 145 height 32
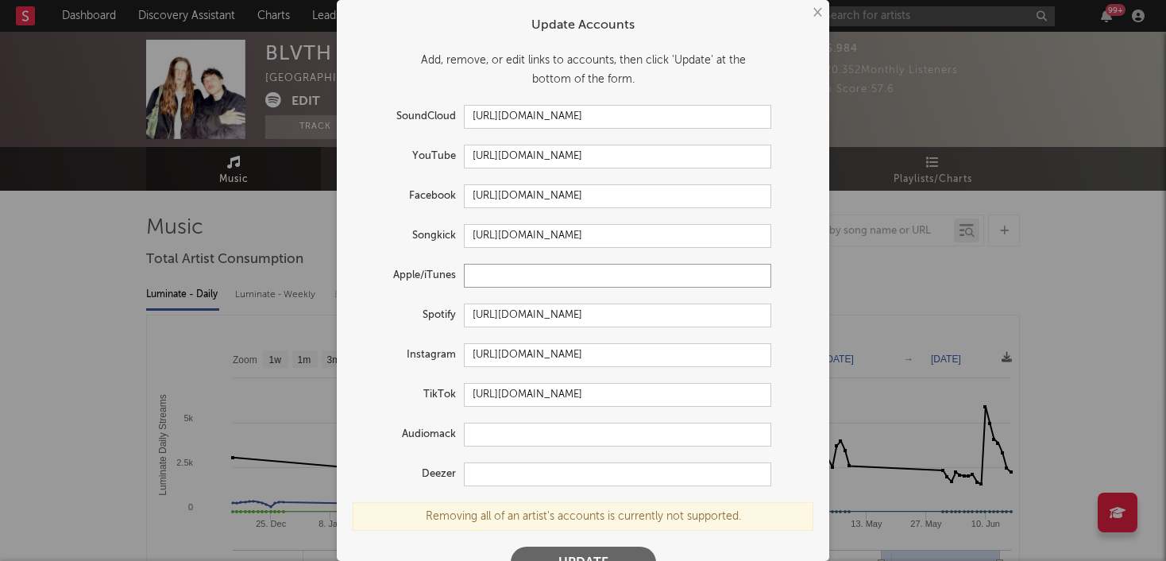
click at [519, 278] on input "text" at bounding box center [617, 276] width 307 height 24
paste input "https://music.apple.com/us/artist/blvth/881475862"
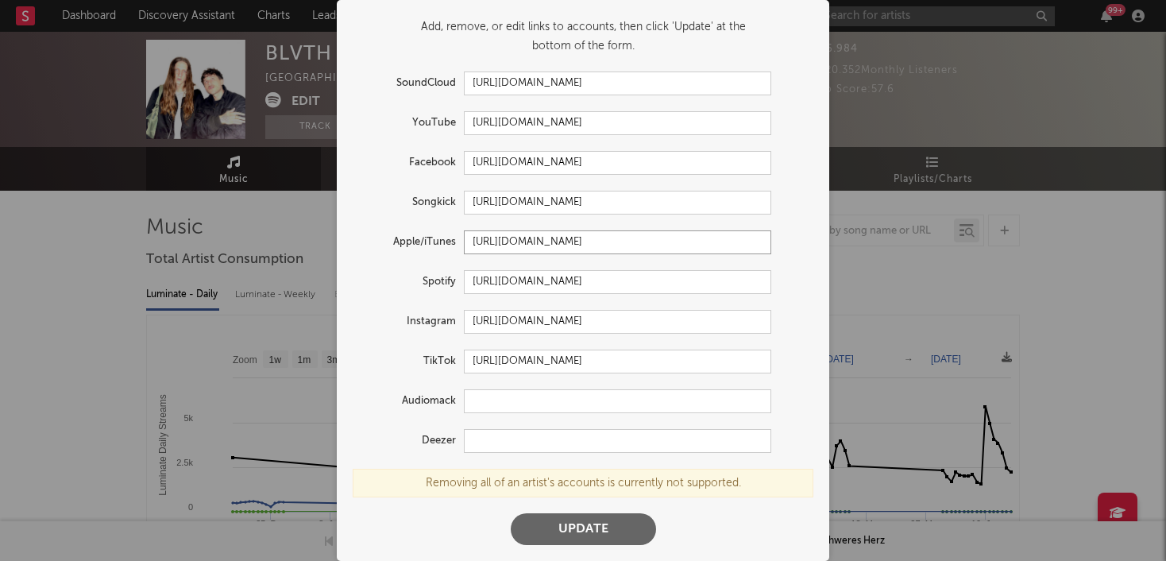
type input "https://music.apple.com/us/artist/blvth/881475862"
click at [587, 535] on button "Update" at bounding box center [583, 529] width 145 height 32
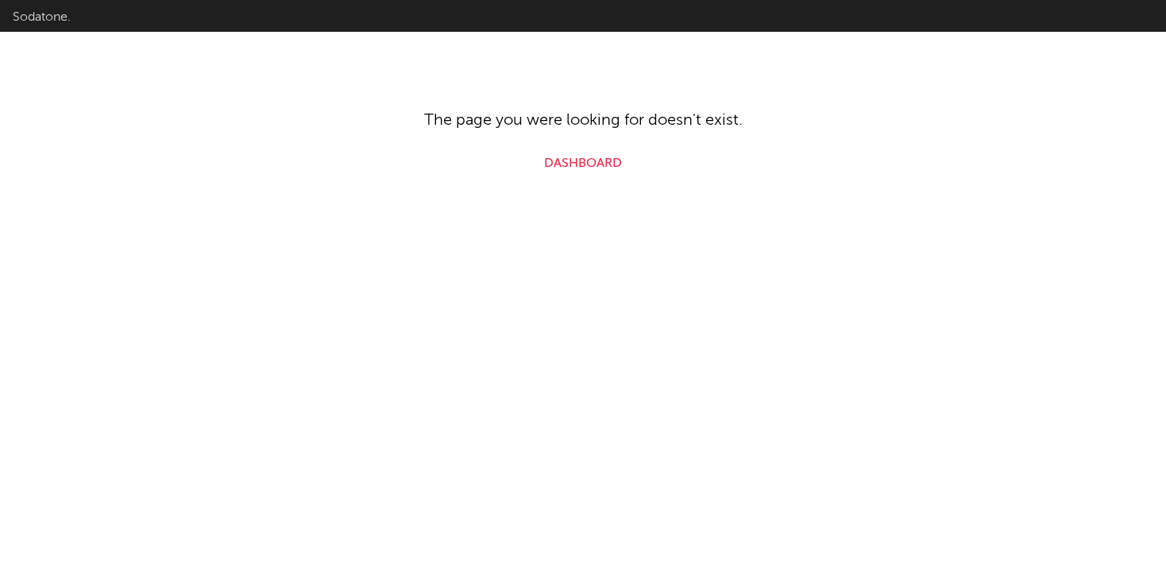
click at [590, 164] on link "Dashboard" at bounding box center [583, 163] width 78 height 19
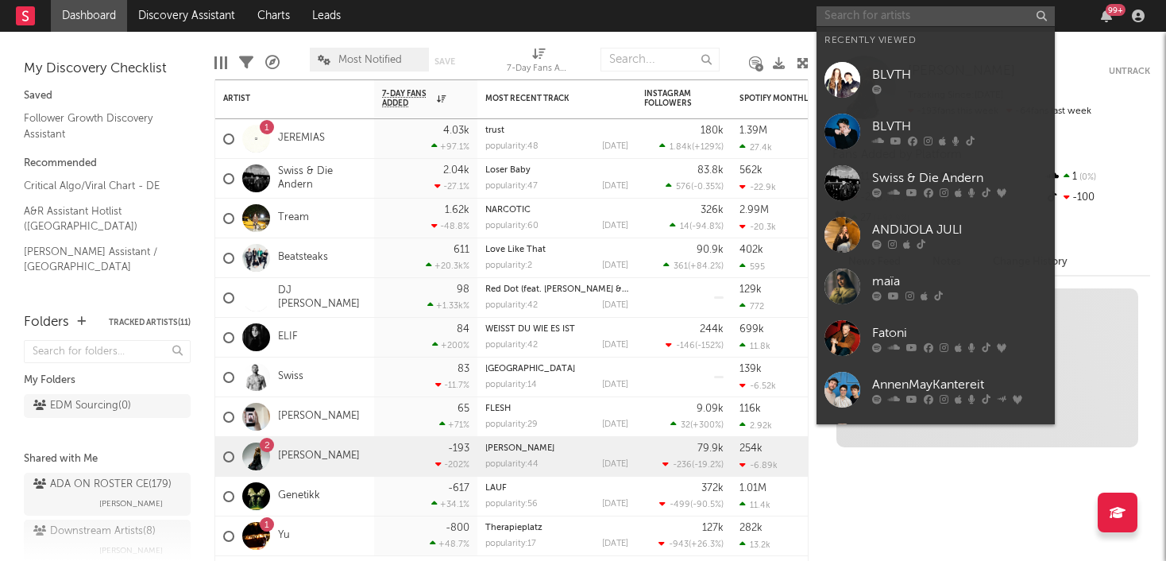
click at [855, 10] on input "text" at bounding box center [935, 16] width 238 height 20
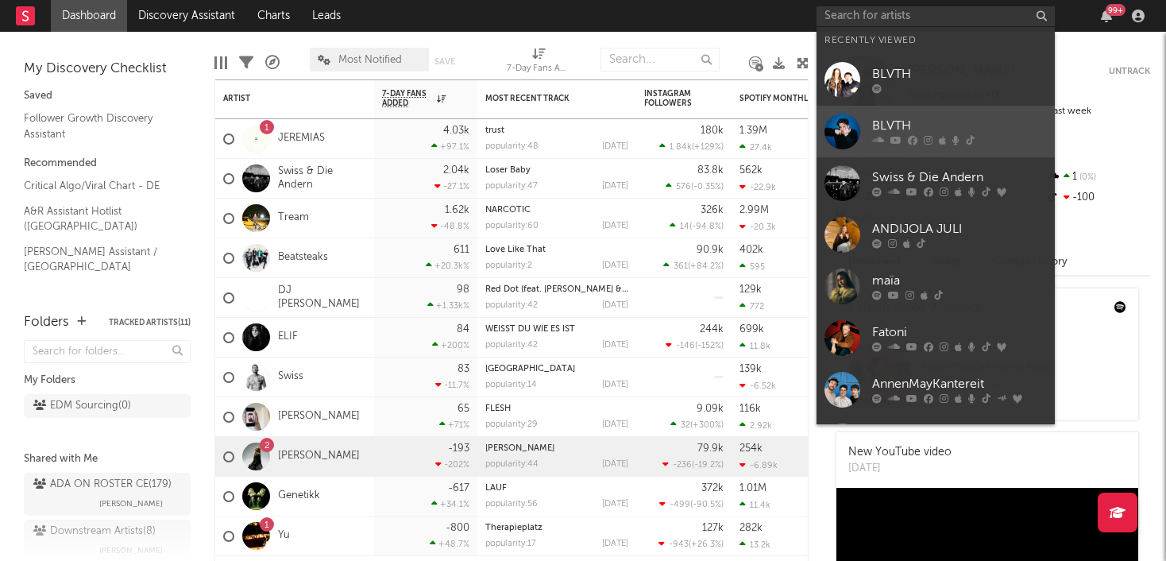
click at [895, 123] on div "BLVTH" at bounding box center [959, 126] width 175 height 19
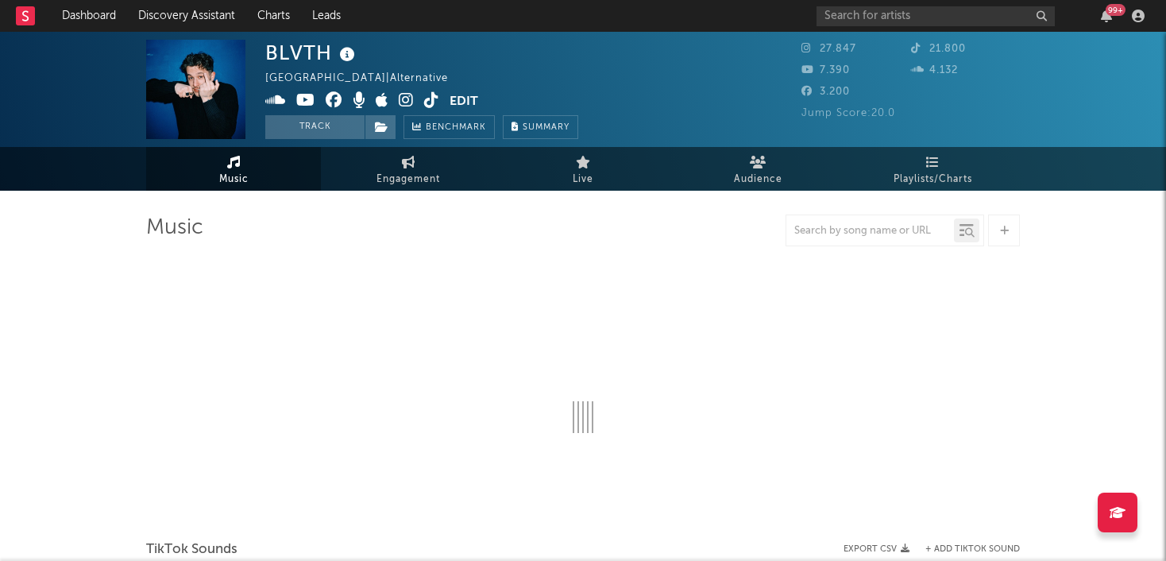
select select "1w"
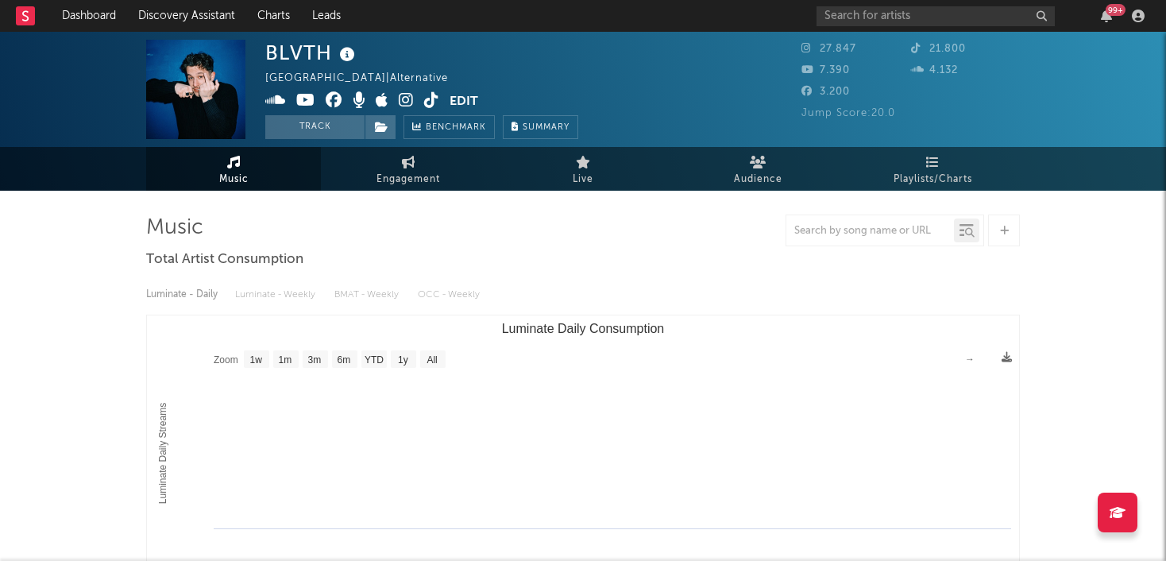
click at [466, 102] on button "Edit" at bounding box center [463, 102] width 29 height 20
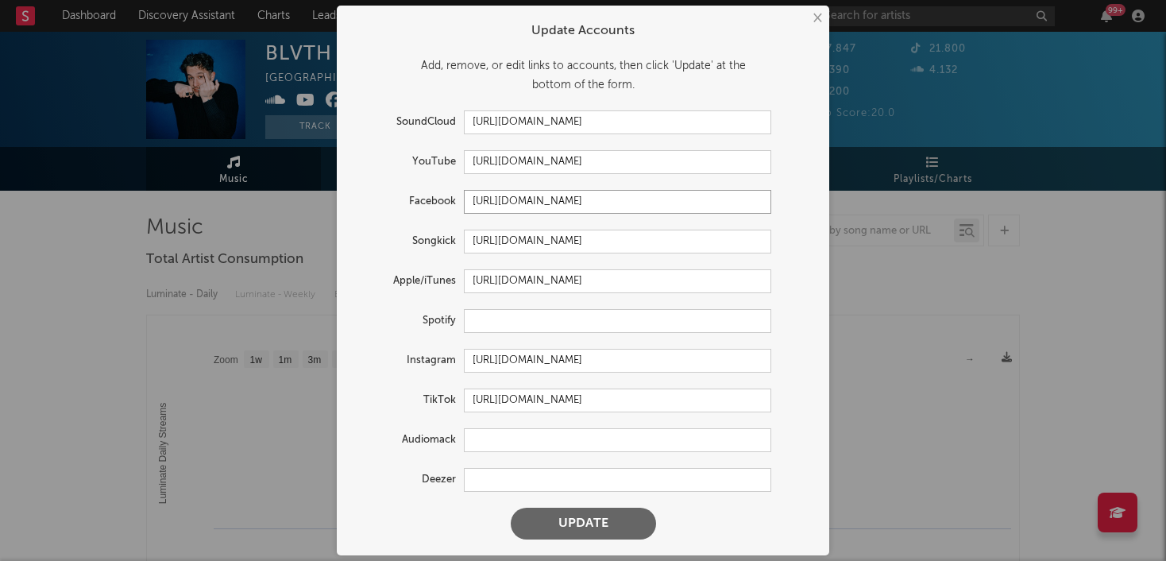
drag, startPoint x: 631, startPoint y: 200, endPoint x: 391, endPoint y: 203, distance: 239.8
click at [391, 203] on div "Facebook https://www.facebook.com/blvth" at bounding box center [562, 202] width 418 height 24
click at [606, 523] on button "Update" at bounding box center [583, 523] width 145 height 32
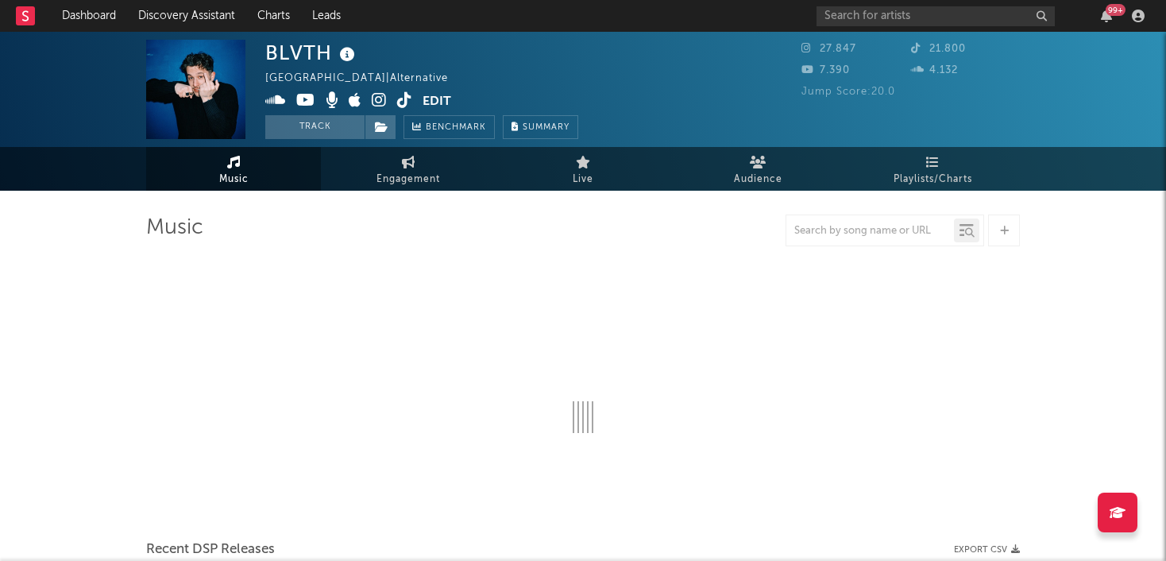
select select "1w"
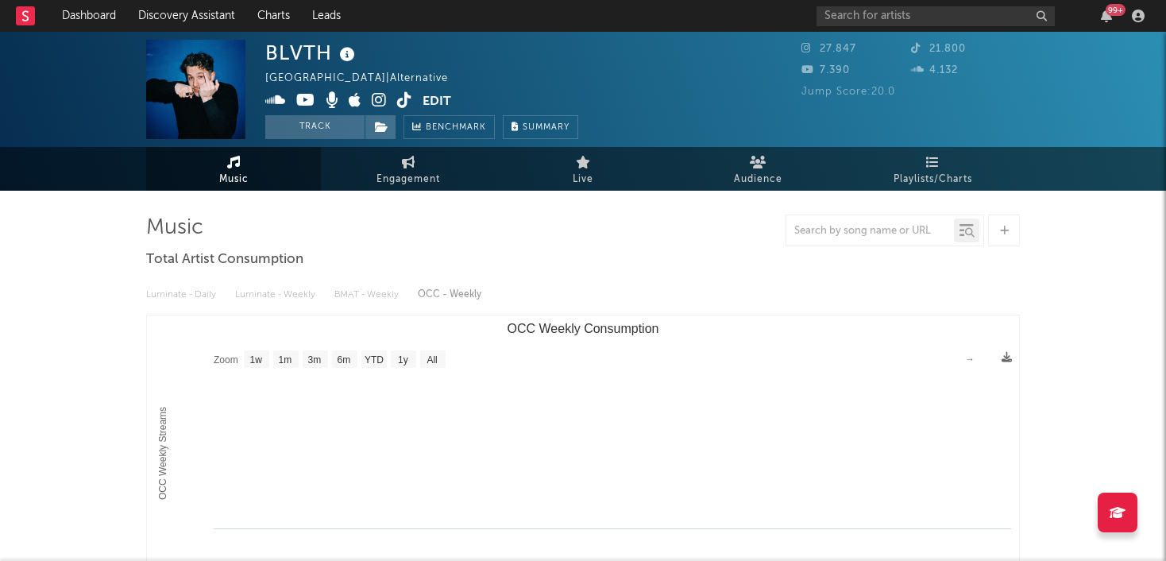
click at [436, 99] on button "Edit" at bounding box center [436, 102] width 29 height 20
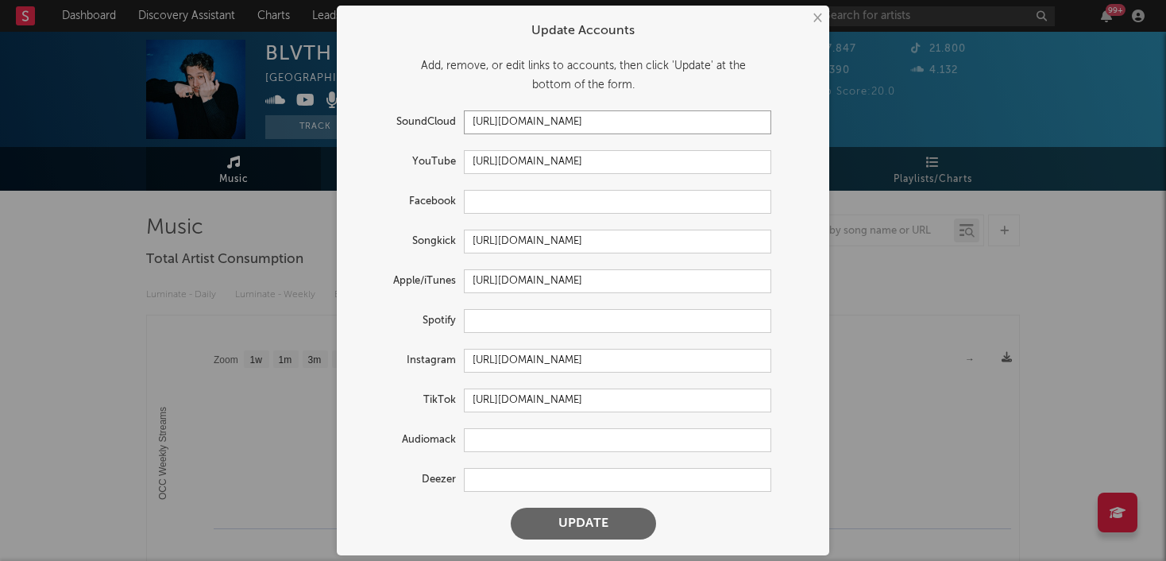
drag, startPoint x: 643, startPoint y: 121, endPoint x: 457, endPoint y: 122, distance: 185.8
click at [457, 122] on div "SoundCloud https://soundcloud.com/blvth" at bounding box center [562, 122] width 418 height 24
click at [582, 523] on button "Update" at bounding box center [583, 523] width 145 height 32
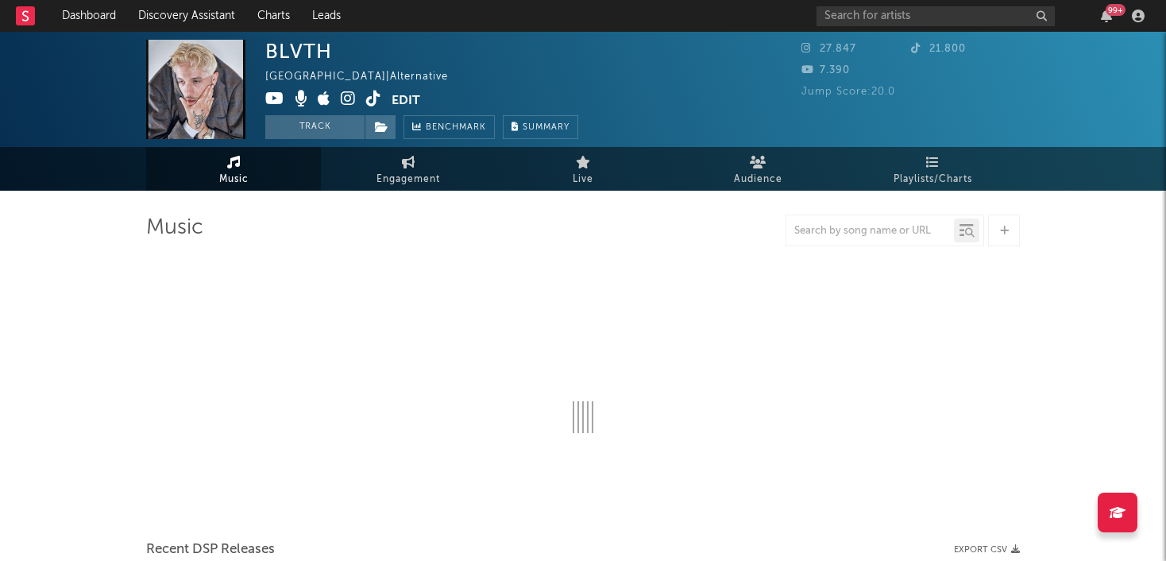
select select "1w"
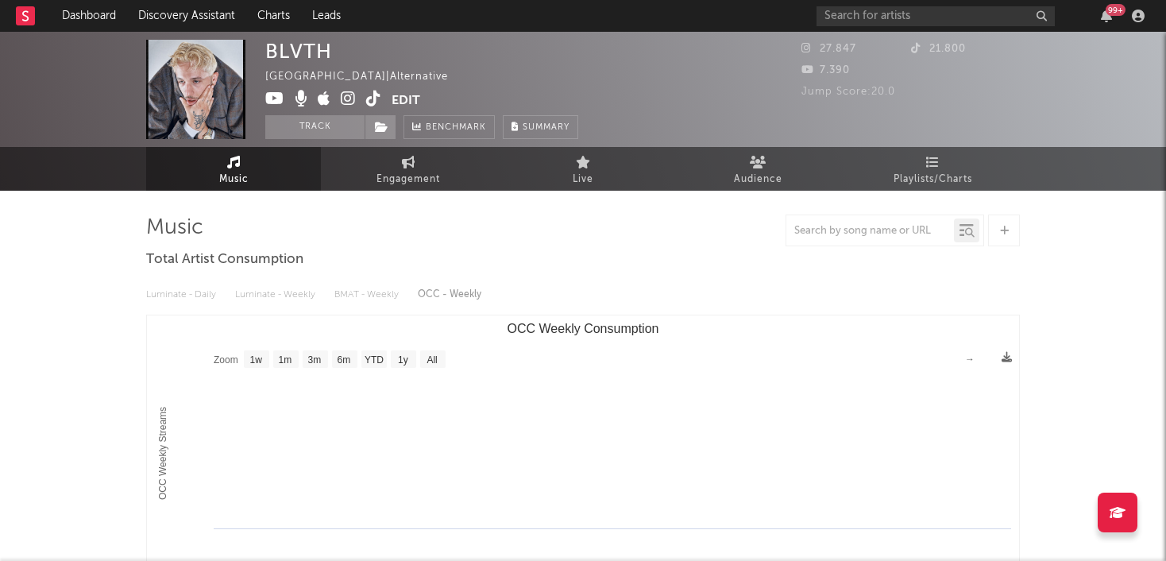
click at [404, 98] on button "Edit" at bounding box center [405, 101] width 29 height 20
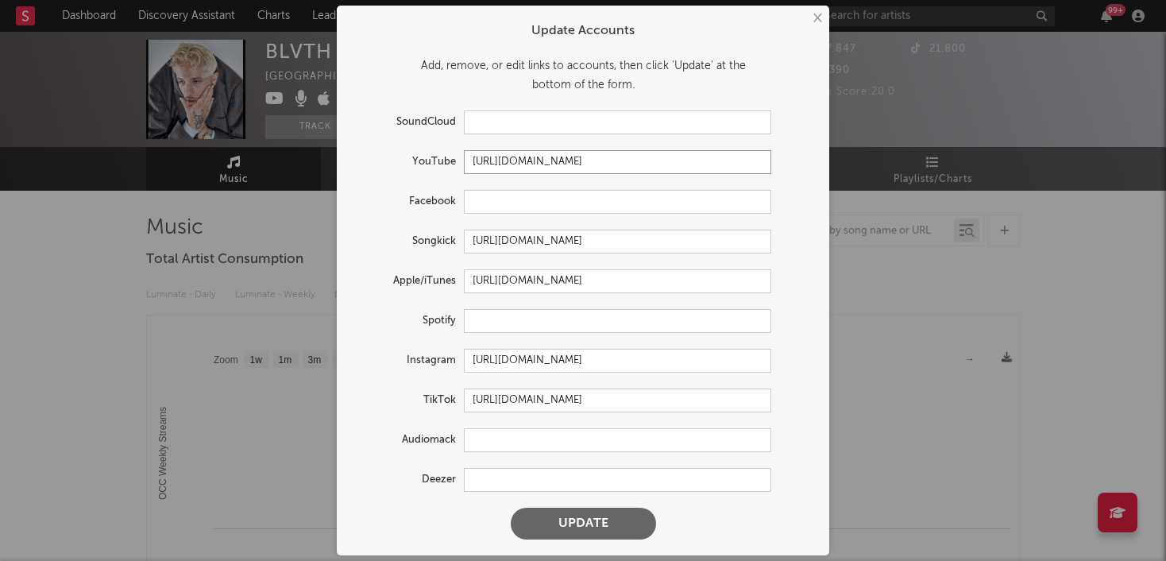
drag, startPoint x: 627, startPoint y: 167, endPoint x: 464, endPoint y: 157, distance: 163.1
click at [464, 157] on input "https://youtube.com/@blvth" at bounding box center [617, 162] width 307 height 24
drag, startPoint x: 725, startPoint y: 237, endPoint x: 466, endPoint y: 231, distance: 258.9
click at [466, 231] on input "https://www.songkick.com/artists/8462208-blvth" at bounding box center [617, 241] width 307 height 24
drag, startPoint x: 733, startPoint y: 284, endPoint x: 434, endPoint y: 285, distance: 298.6
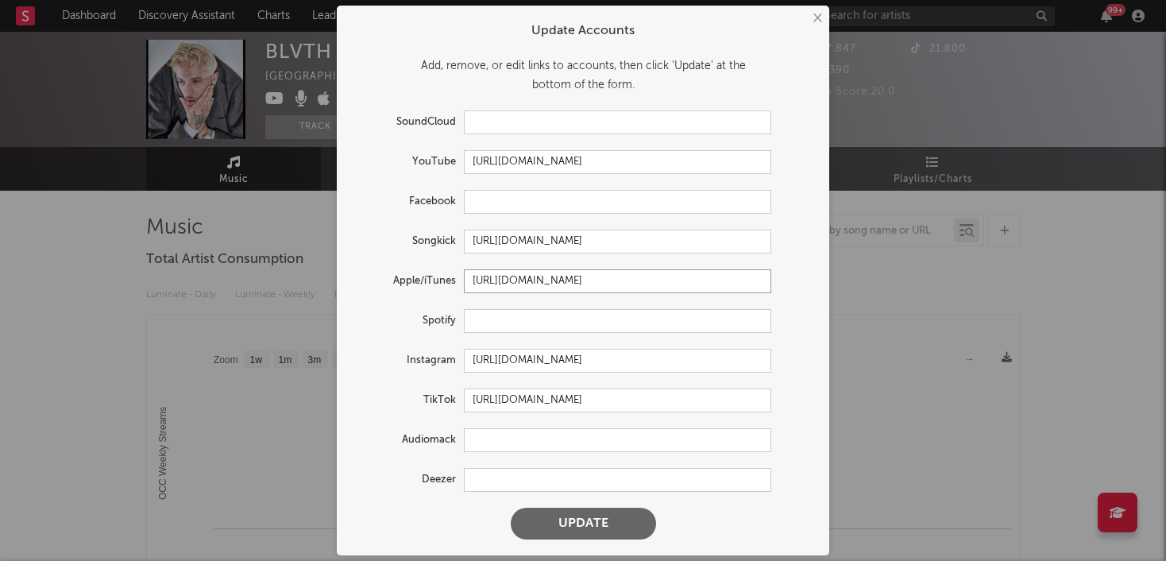
click at [434, 285] on div "Apple/iTunes https://music.apple.com/us/artist/blvth/881475862" at bounding box center [562, 281] width 418 height 24
drag, startPoint x: 633, startPoint y: 164, endPoint x: 420, endPoint y: 145, distance: 213.7
click at [420, 145] on form "Update Accounts Add, remove, or edit links to accounts, then click 'Update' at …" at bounding box center [583, 280] width 476 height 534
drag, startPoint x: 723, startPoint y: 241, endPoint x: 272, endPoint y: 225, distance: 451.3
click at [272, 225] on div "× Update Accounts Add, remove, or edit links to accounts, then click 'Update' a…" at bounding box center [583, 280] width 1166 height 561
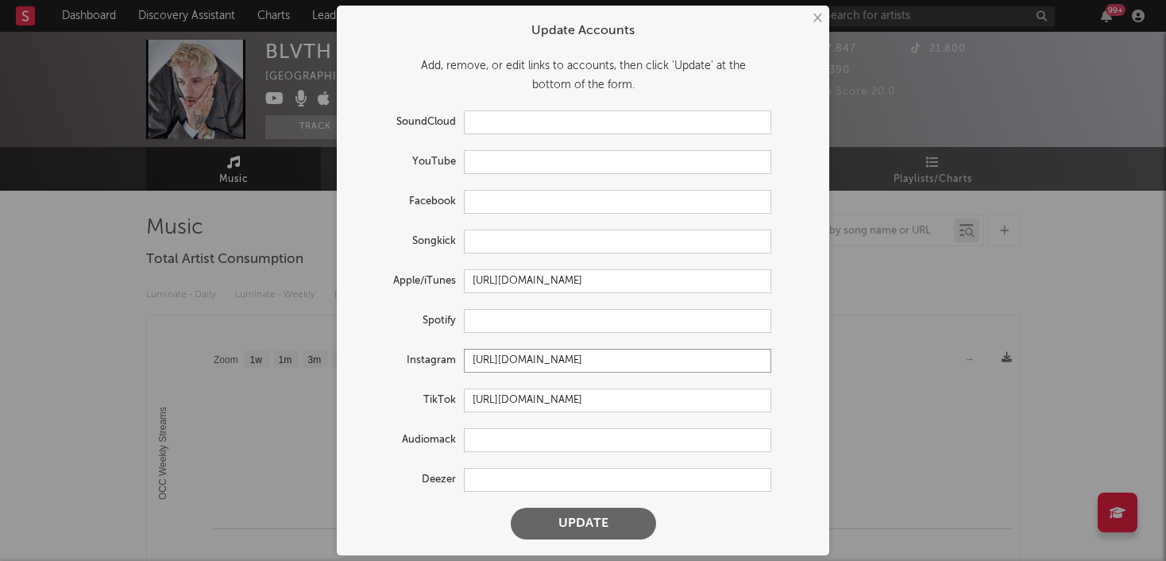
drag, startPoint x: 674, startPoint y: 368, endPoint x: 447, endPoint y: 367, distance: 227.1
click at [447, 367] on div "Instagram https://www.instagram.com/_blvth_/" at bounding box center [562, 361] width 418 height 24
click at [474, 358] on input "[URL][DOMAIN_NAME]" at bounding box center [617, 361] width 307 height 24
drag, startPoint x: 669, startPoint y: 361, endPoint x: 476, endPoint y: 342, distance: 193.9
click at [476, 342] on form "Update Accounts Add, remove, or edit links to accounts, then click 'Update' at …" at bounding box center [583, 280] width 476 height 534
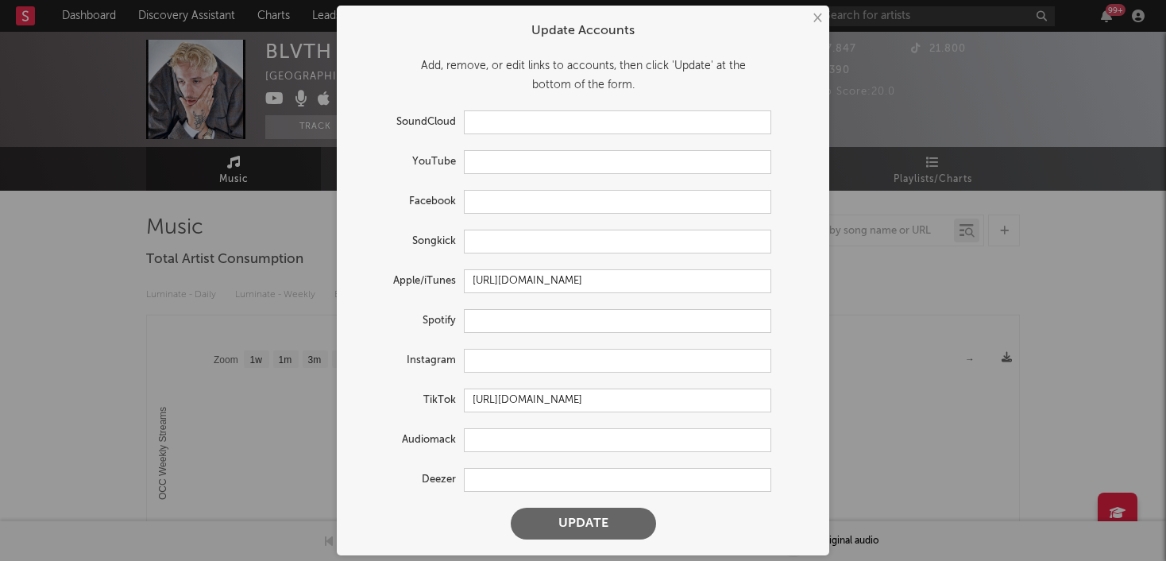
click at [579, 522] on button "Update" at bounding box center [583, 523] width 145 height 32
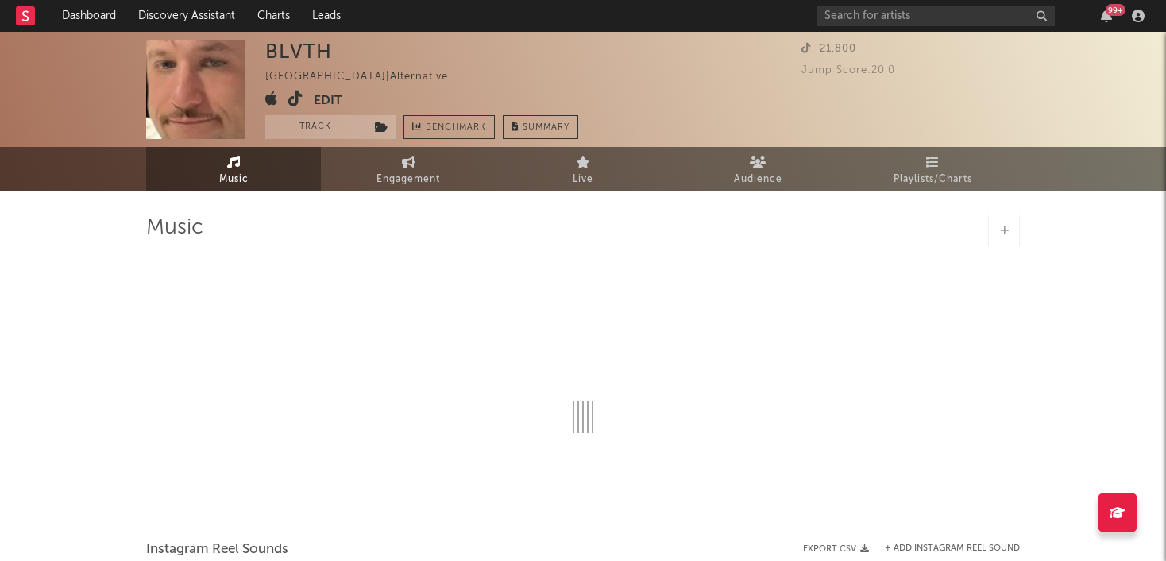
select select "1w"
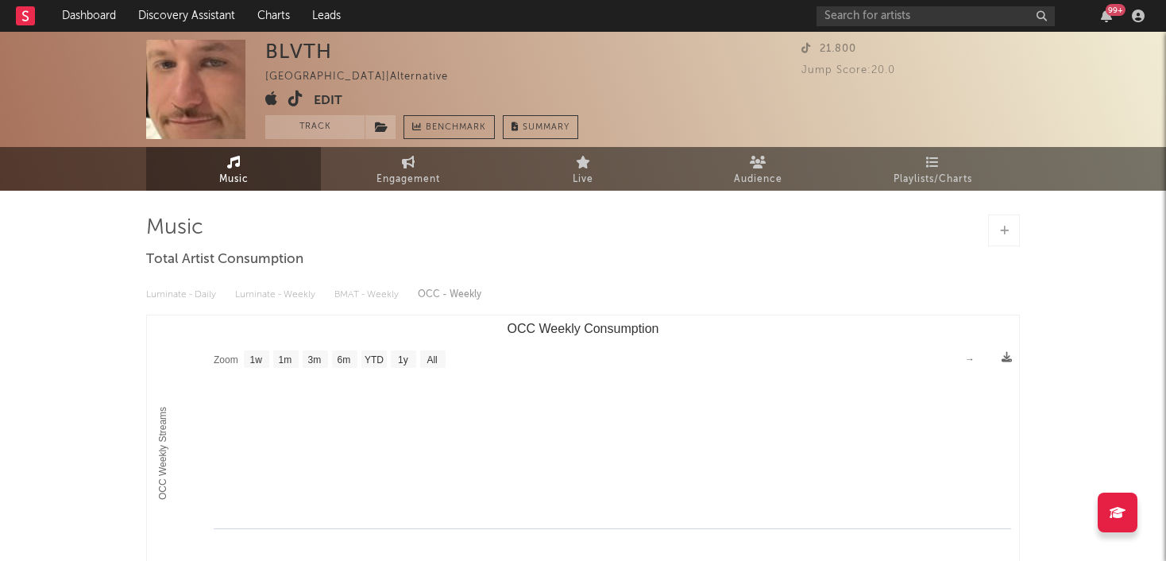
click at [322, 101] on button "Edit" at bounding box center [328, 101] width 29 height 20
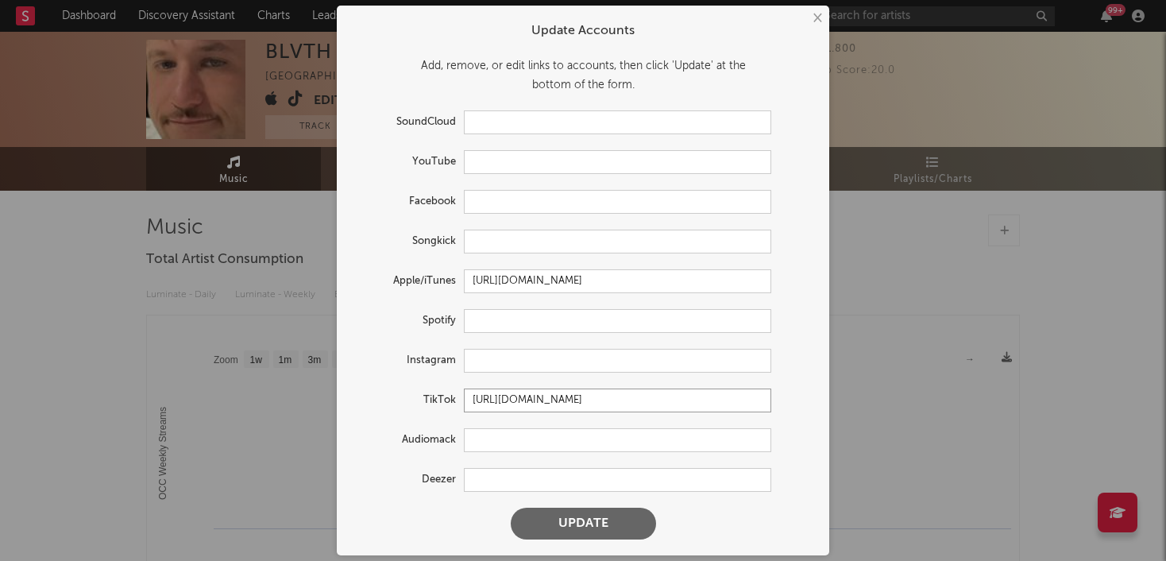
drag, startPoint x: 760, startPoint y: 401, endPoint x: 465, endPoint y: 399, distance: 295.4
click at [462, 399] on div "TikTok https://www.tiktok.com/share/user/6677774565642699781" at bounding box center [562, 400] width 418 height 24
click at [592, 526] on button "Update" at bounding box center [583, 523] width 145 height 32
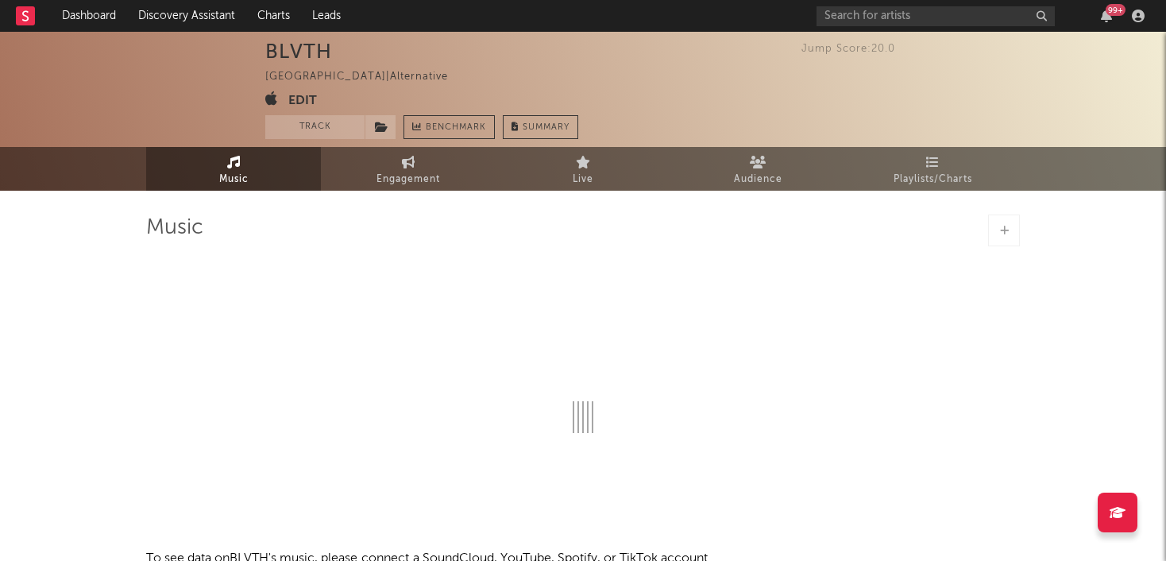
select select "1w"
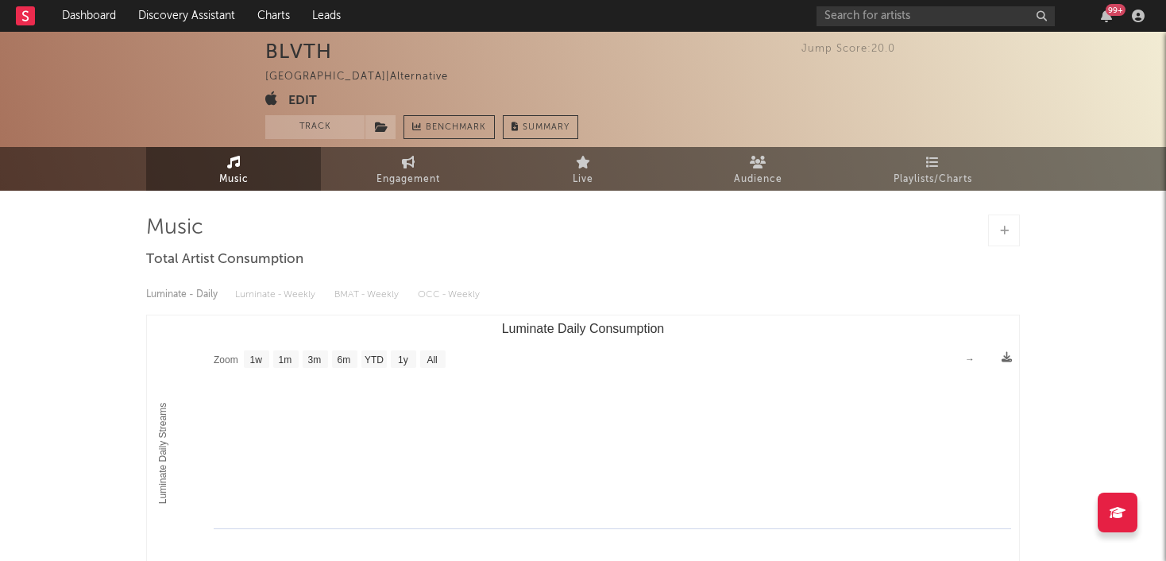
click at [310, 98] on button "Edit" at bounding box center [302, 101] width 29 height 20
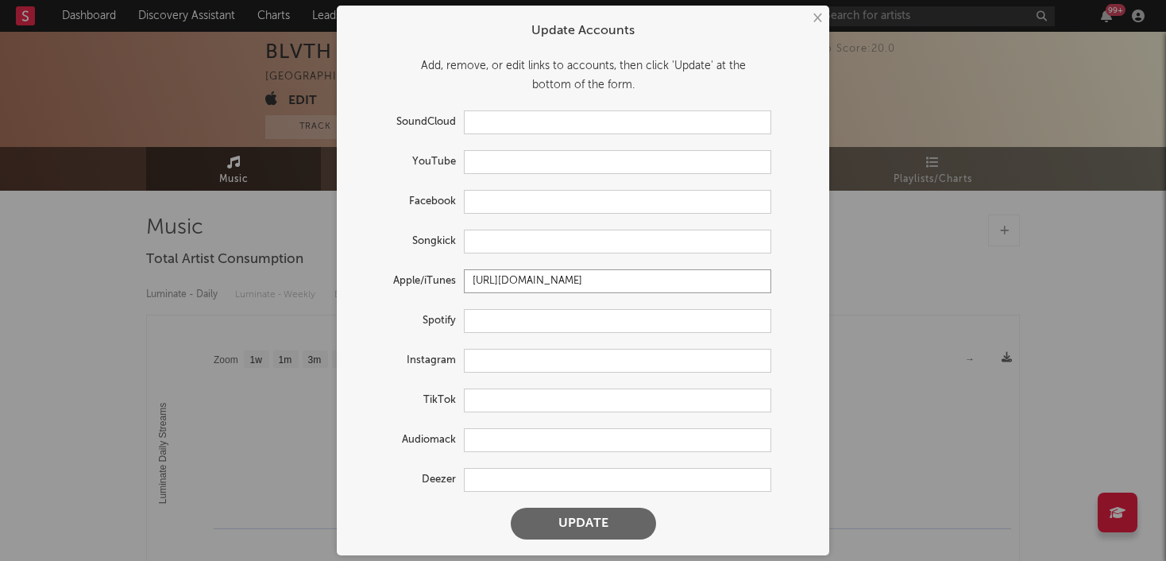
drag, startPoint x: 732, startPoint y: 278, endPoint x: 456, endPoint y: 274, distance: 276.4
click at [456, 274] on div "Apple/iTunes https://music.apple.com/us/artist/blvth/881475862" at bounding box center [562, 281] width 418 height 24
click at [591, 526] on button "Update" at bounding box center [583, 523] width 145 height 32
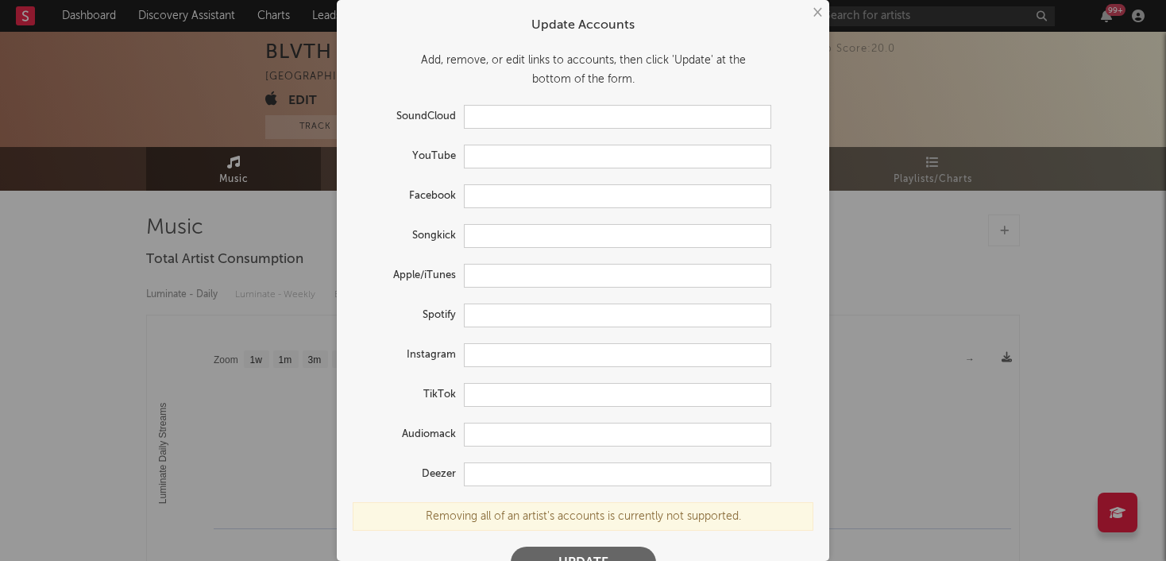
click at [814, 16] on button "×" at bounding box center [816, 12] width 17 height 17
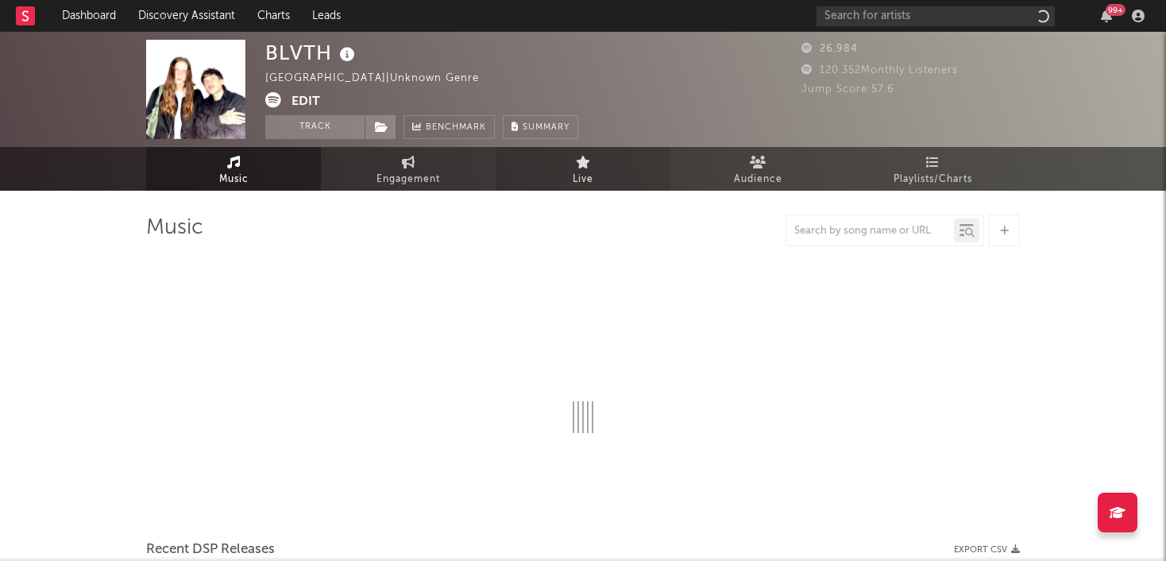
select select "6m"
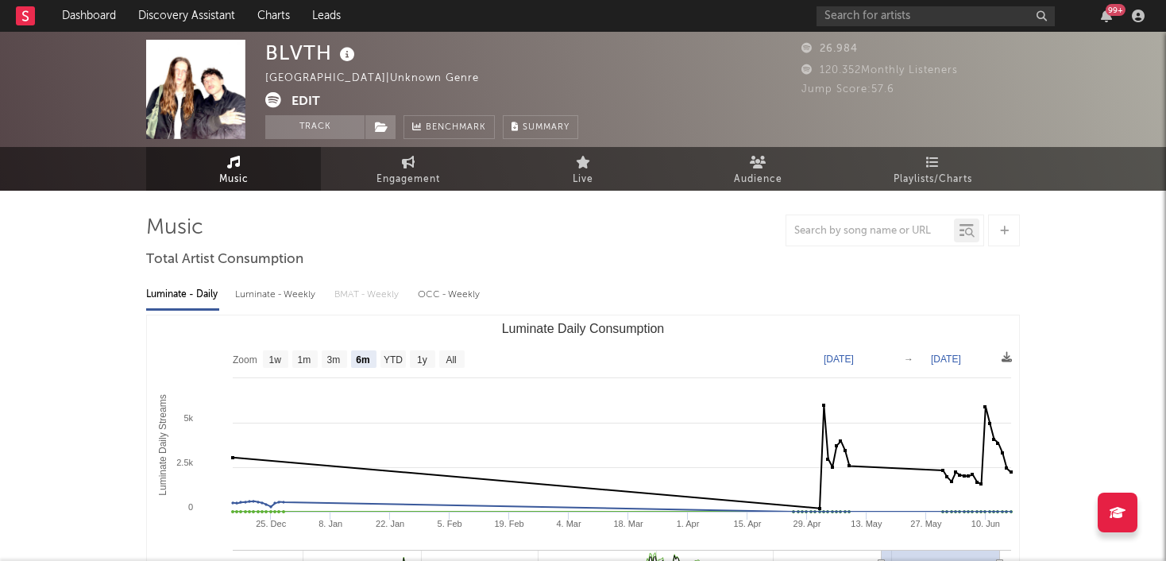
click at [306, 95] on button "Edit" at bounding box center [305, 102] width 29 height 20
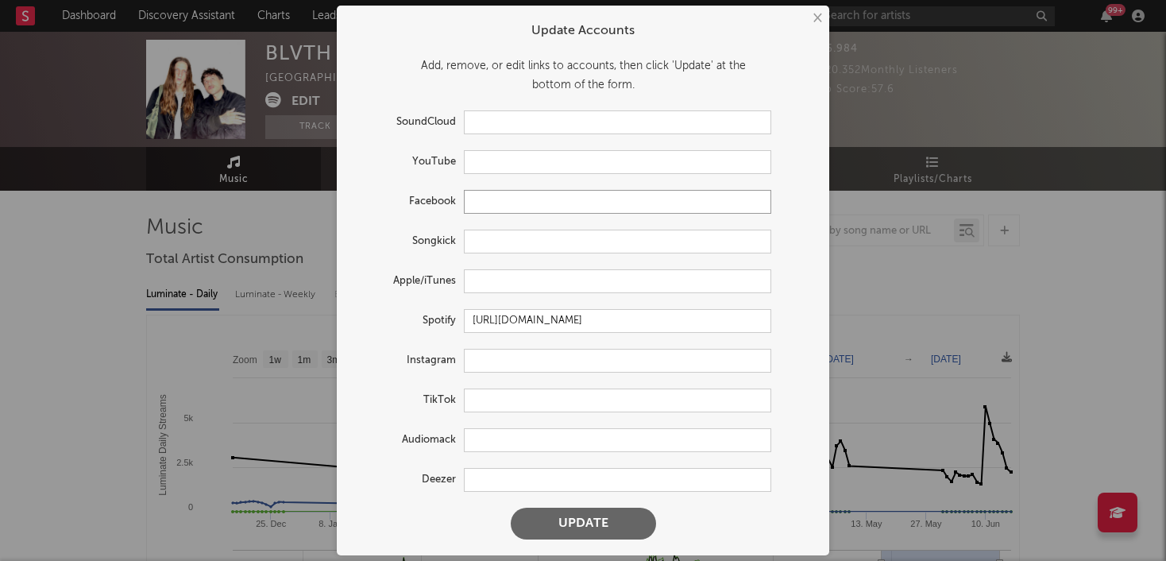
click at [480, 202] on input "text" at bounding box center [617, 202] width 307 height 24
paste input "[URL][DOMAIN_NAME]"
type input "[URL][DOMAIN_NAME]"
click at [593, 523] on button "Update" at bounding box center [583, 523] width 145 height 32
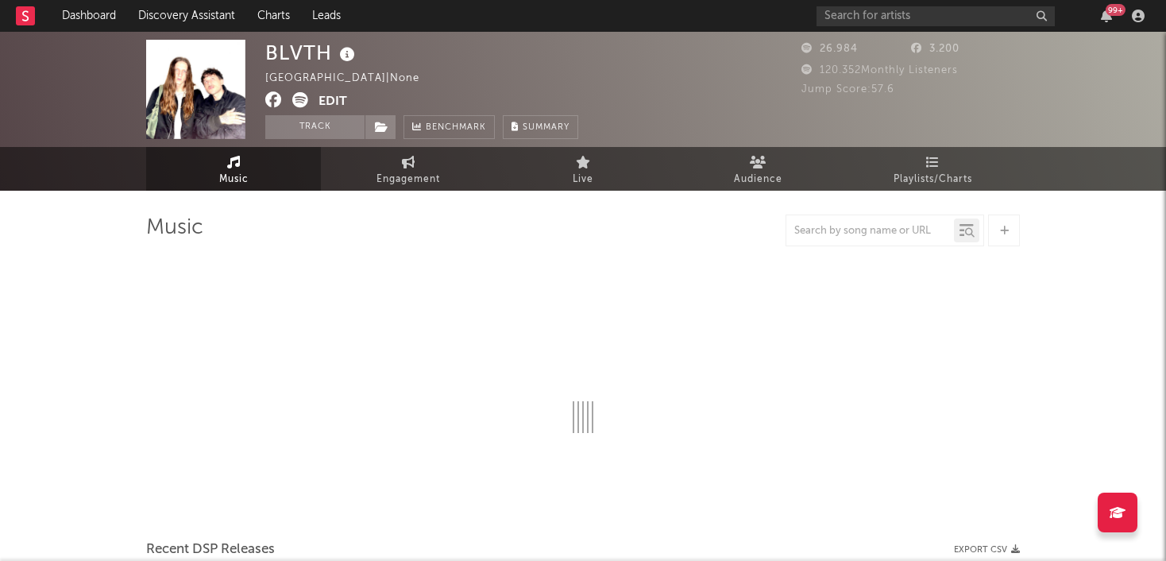
click at [336, 97] on button "Edit" at bounding box center [332, 102] width 29 height 20
select select "6m"
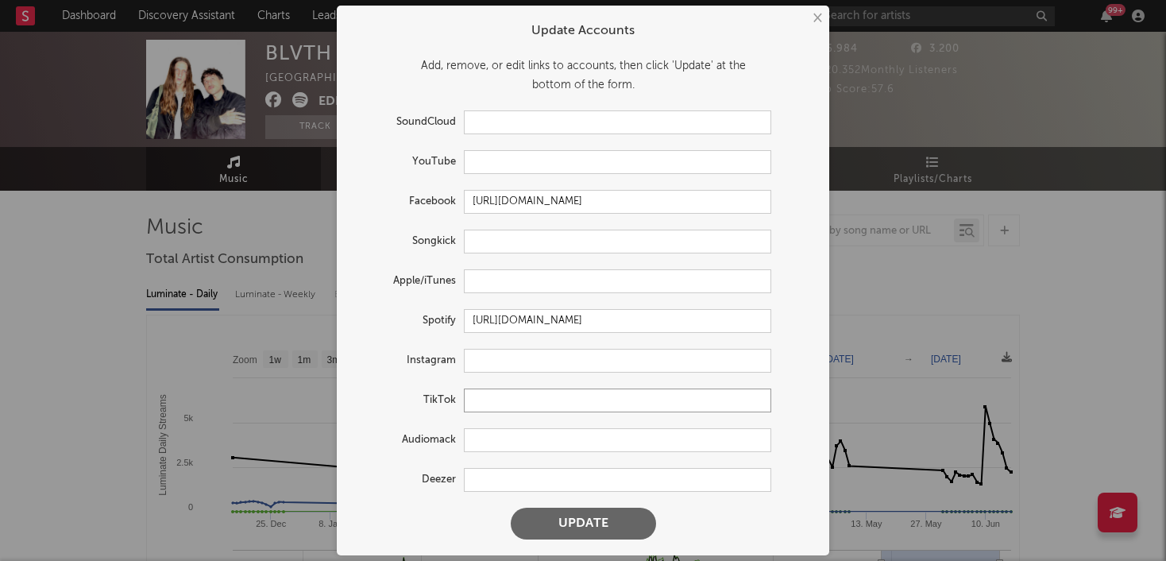
click at [483, 397] on input "text" at bounding box center [617, 400] width 307 height 24
paste input "[URL][DOMAIN_NAME]"
type input "[URL][DOMAIN_NAME]"
click at [497, 354] on input "text" at bounding box center [617, 361] width 307 height 24
paste input "[URL][DOMAIN_NAME]"
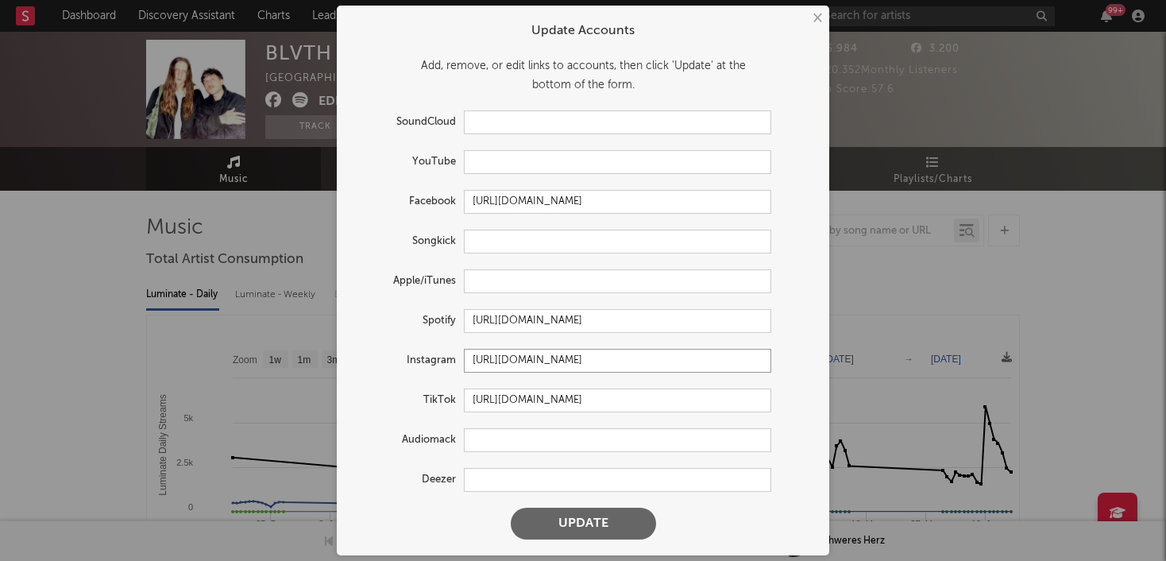
type input "[URL][DOMAIN_NAME]"
click at [604, 527] on button "Update" at bounding box center [583, 523] width 145 height 32
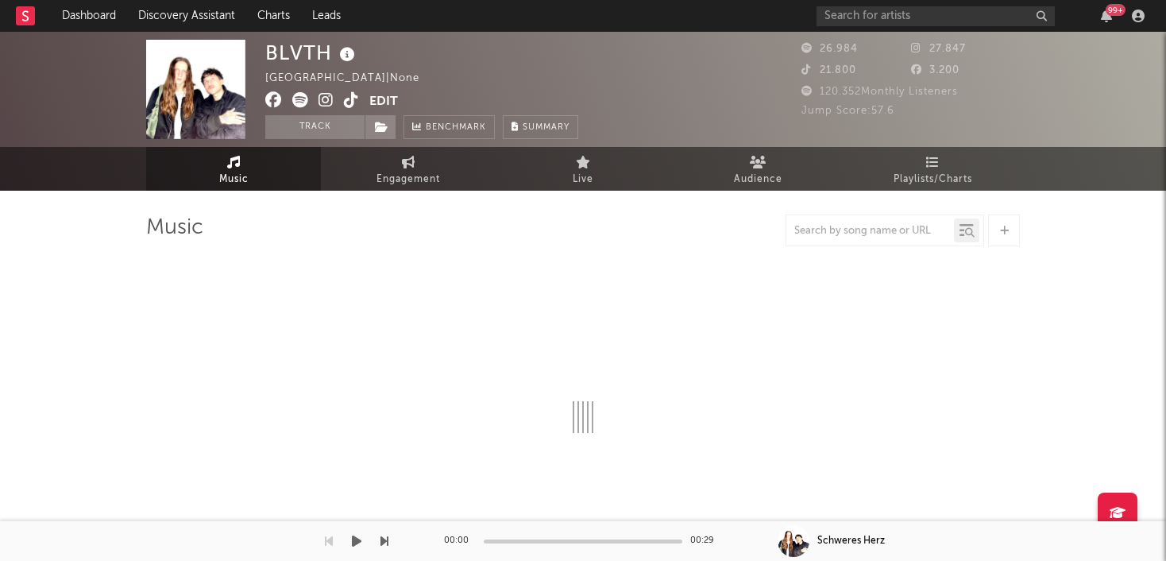
select select "6m"
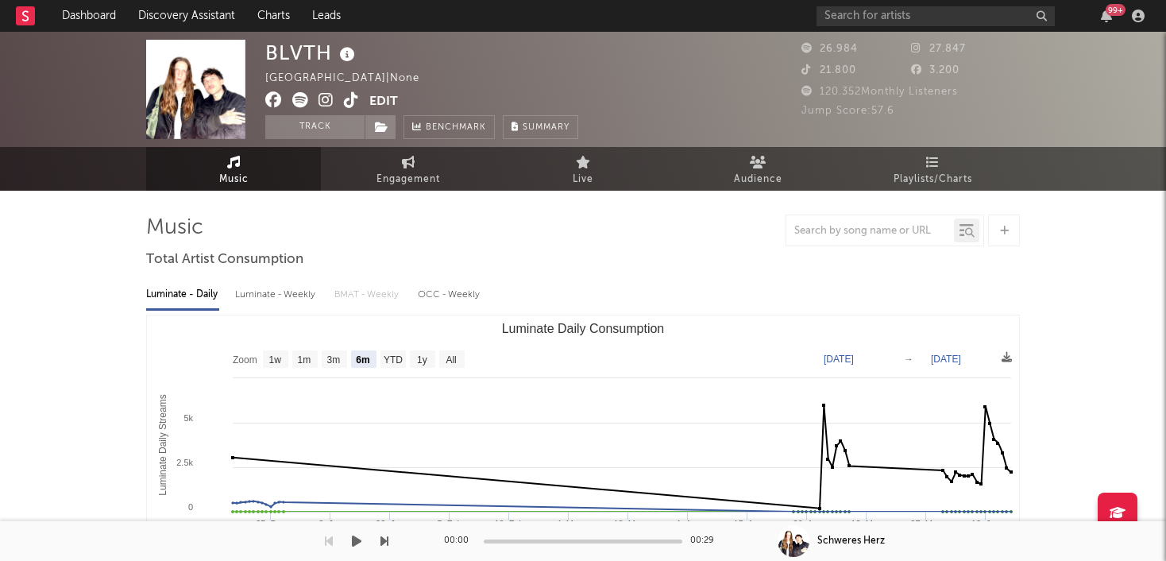
click at [388, 102] on button "Edit" at bounding box center [383, 102] width 29 height 20
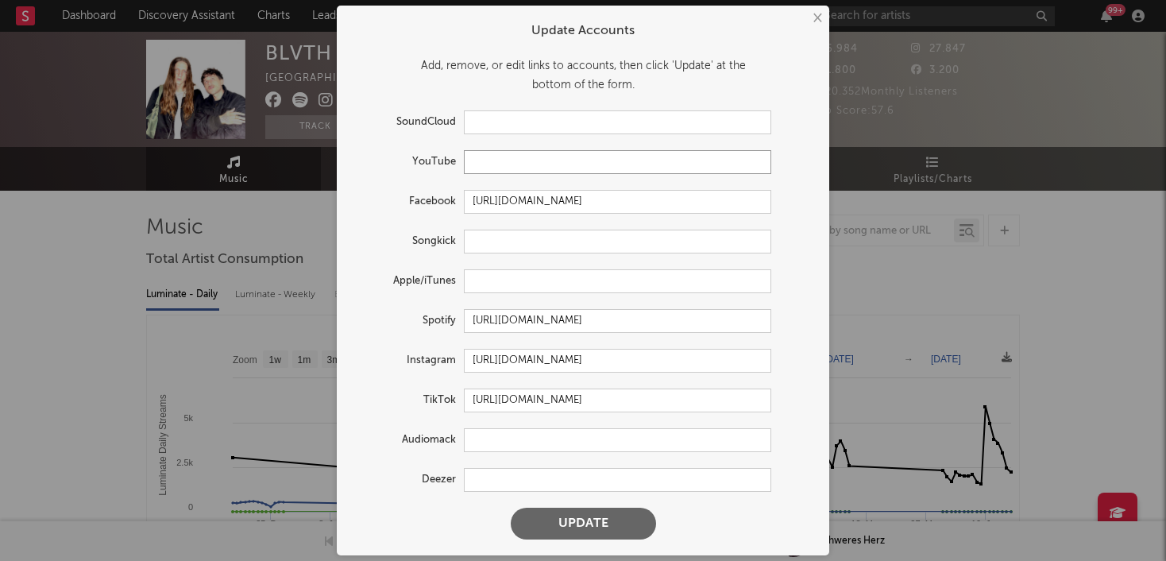
click at [507, 160] on input "text" at bounding box center [617, 162] width 307 height 24
paste input "[URL][DOMAIN_NAME]"
type input "[URL][DOMAIN_NAME]"
click at [599, 532] on button "Update" at bounding box center [583, 523] width 145 height 32
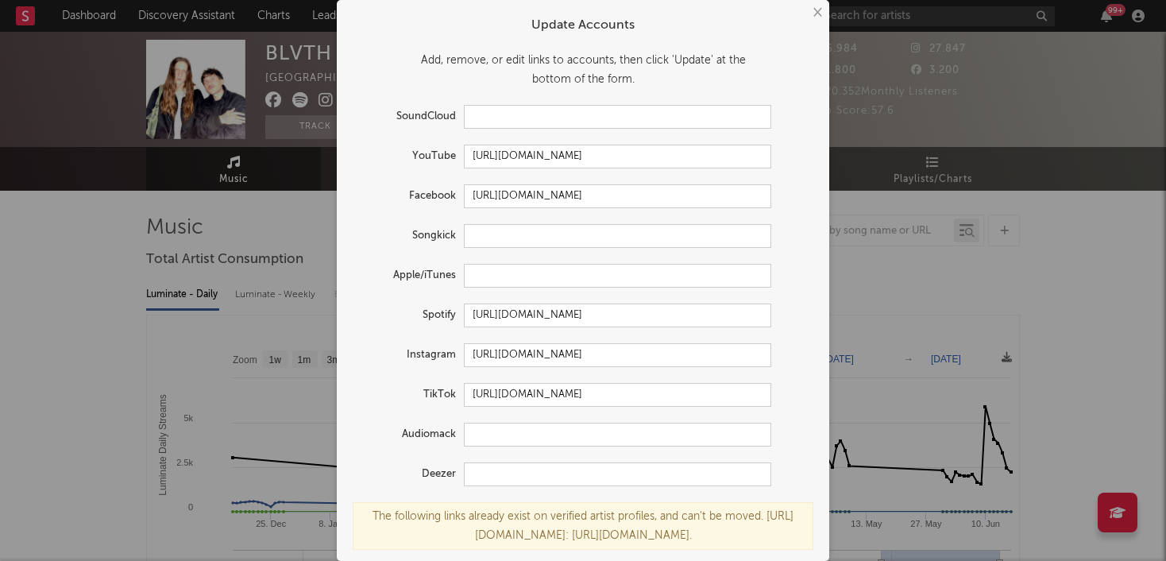
click at [819, 11] on button "×" at bounding box center [816, 12] width 17 height 17
